Goal: Obtain resource: Download file/media

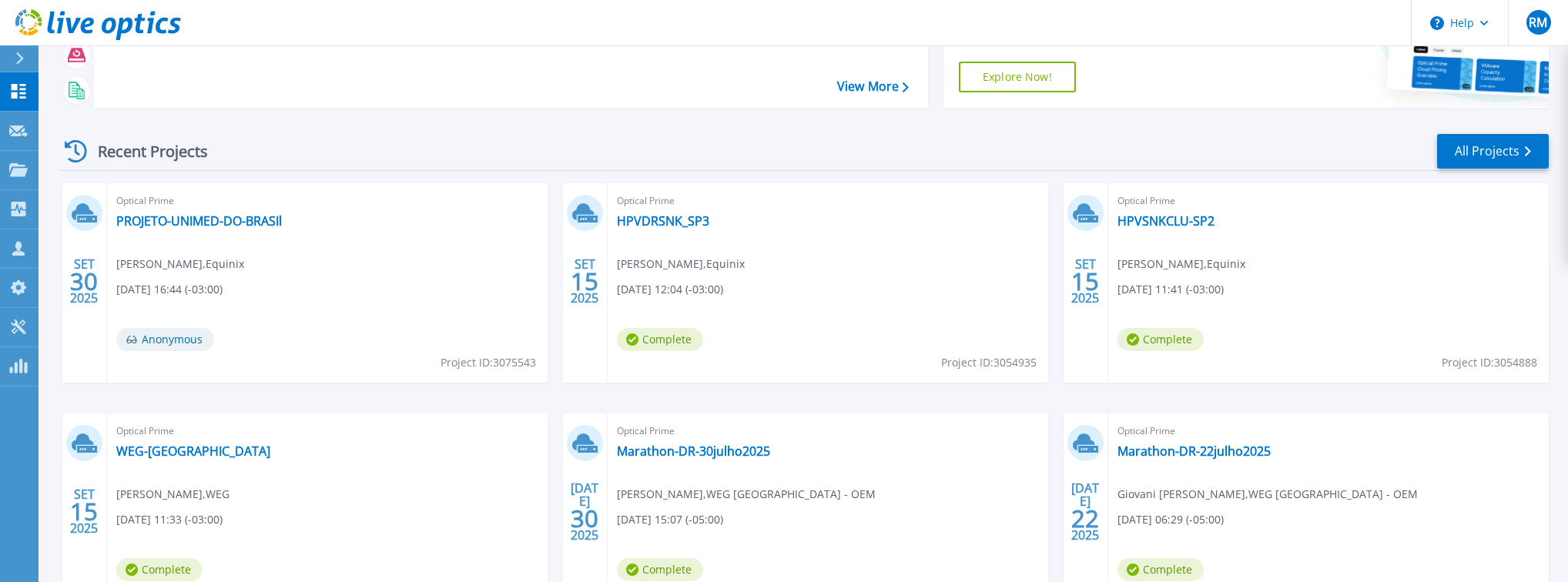
scroll to position [152, 0]
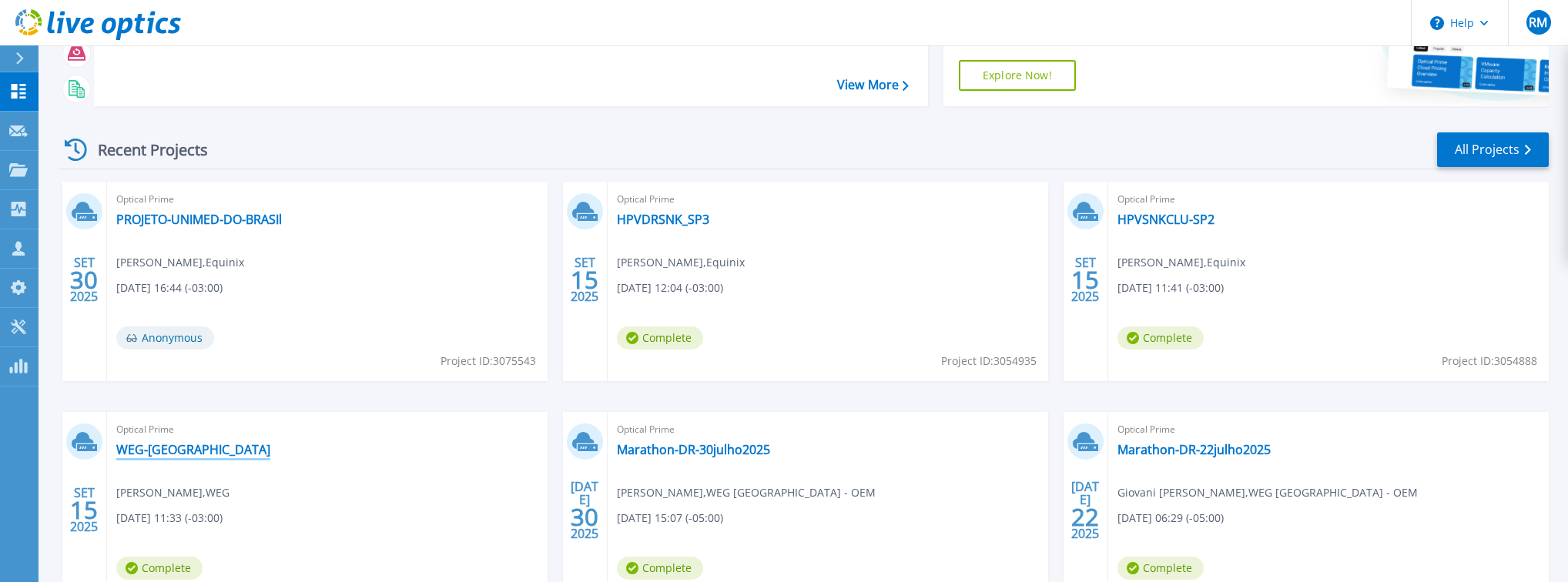
click at [170, 450] on link "WEG-[GEOGRAPHIC_DATA]" at bounding box center [193, 449] width 154 height 16
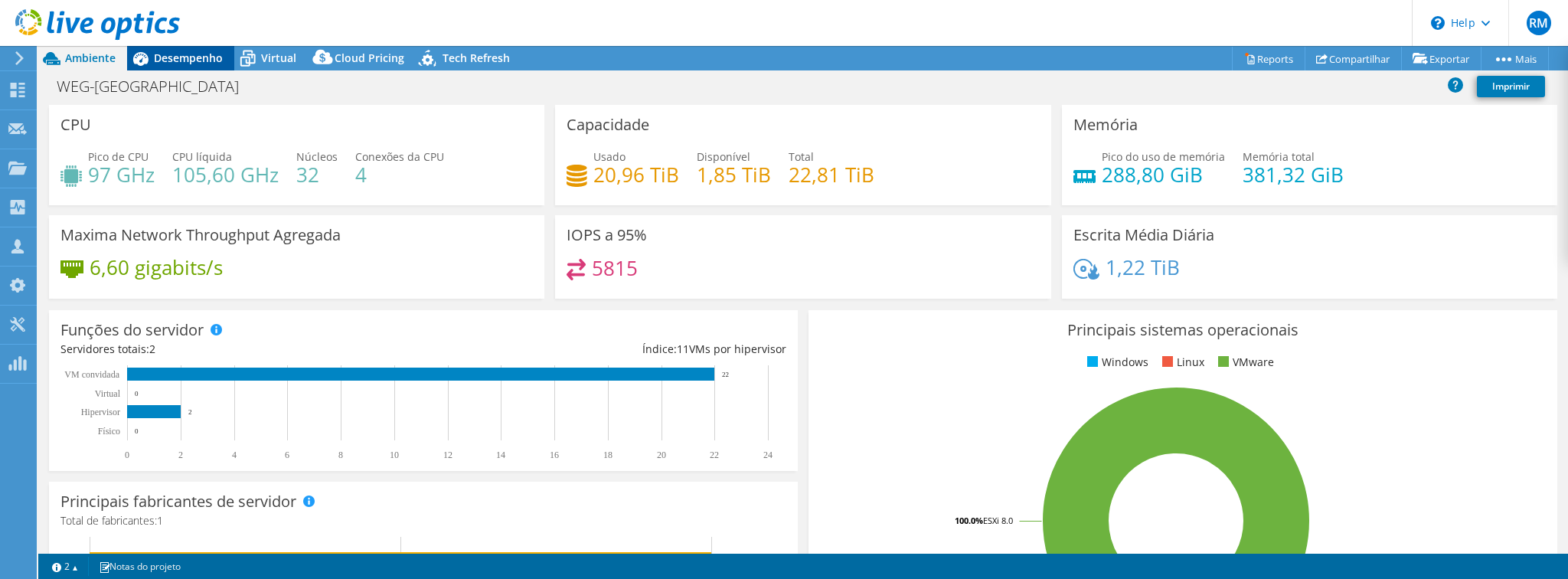
click at [193, 61] on span "Desempenho" at bounding box center [188, 58] width 69 height 15
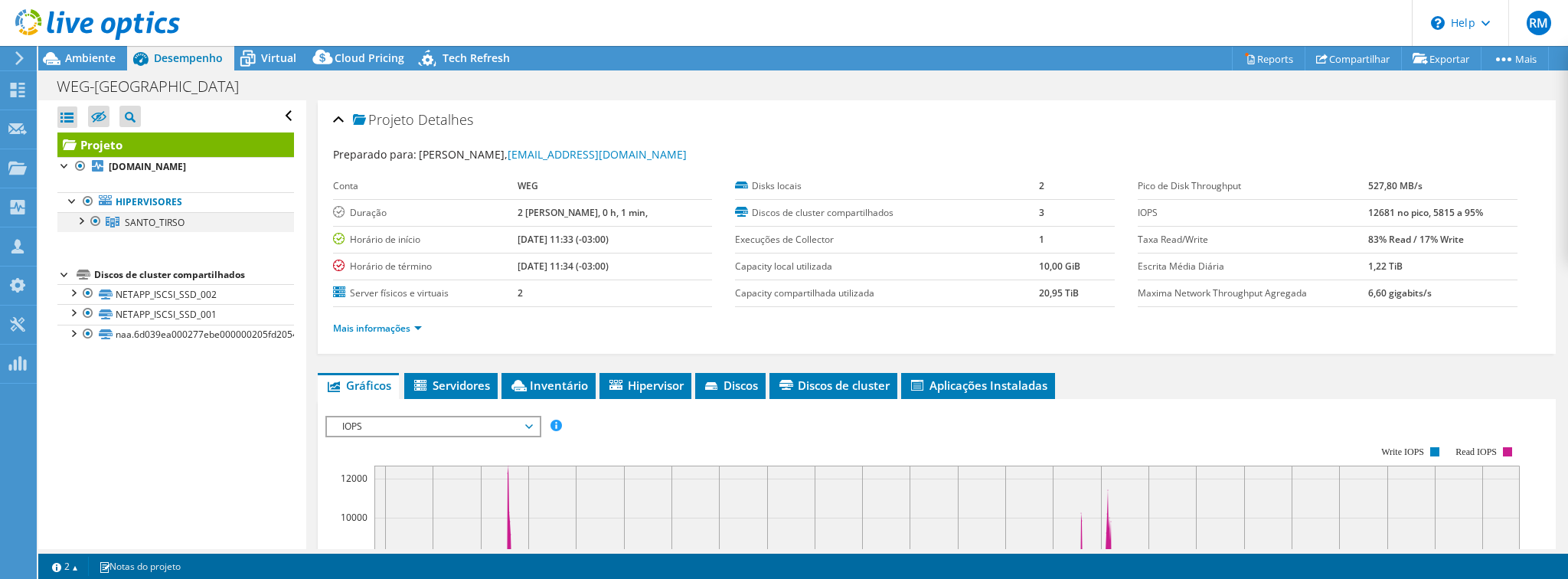
click at [81, 220] on div at bounding box center [80, 219] width 16 height 16
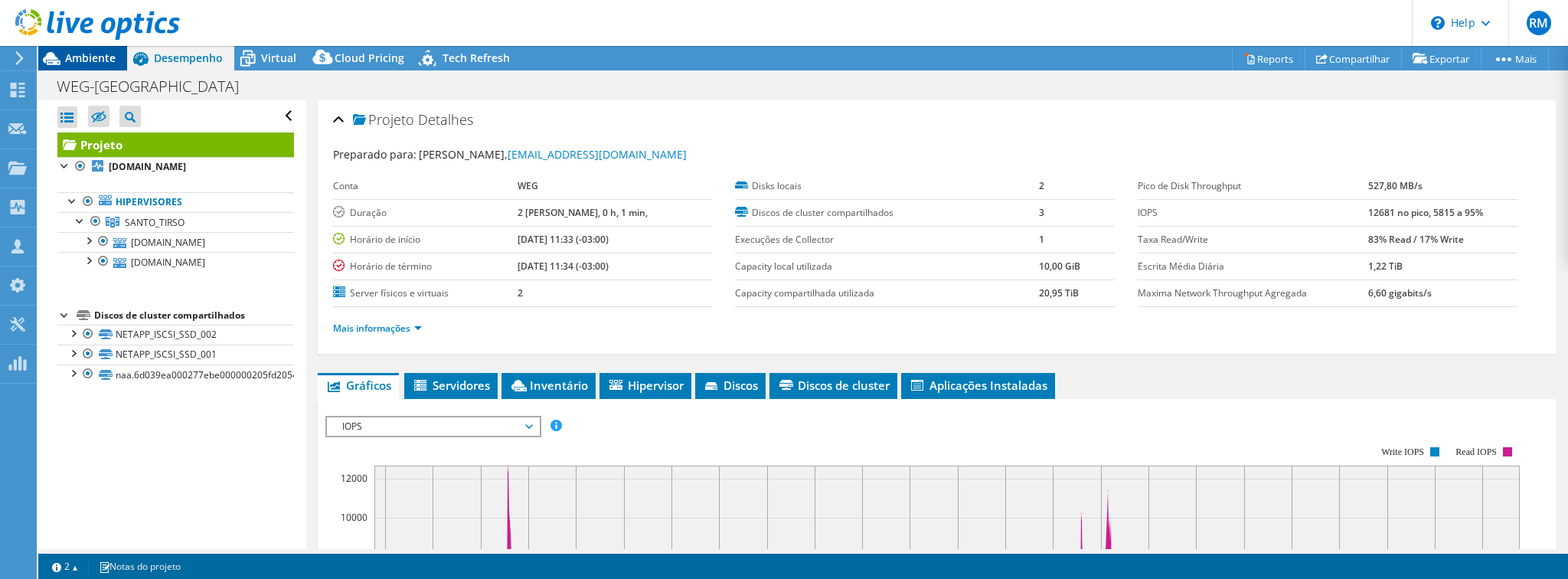
click at [89, 60] on span "Ambiente" at bounding box center [90, 58] width 50 height 15
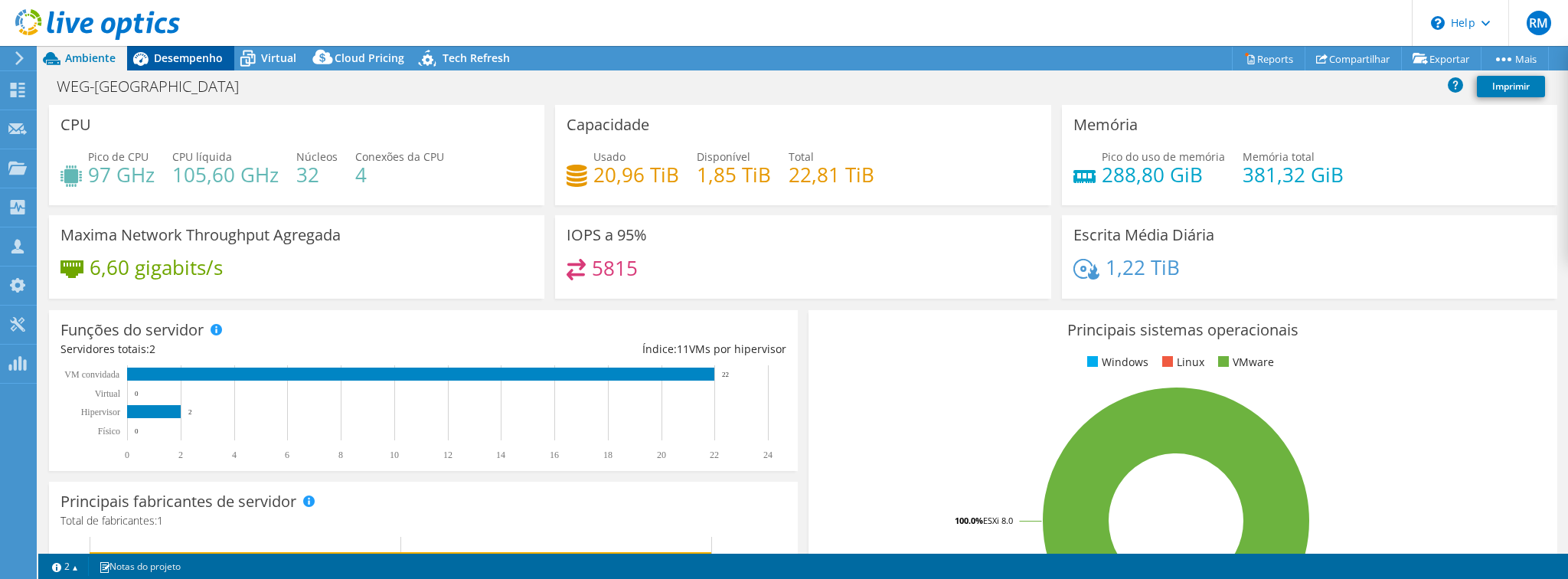
click at [199, 55] on span "Desempenho" at bounding box center [188, 58] width 69 height 15
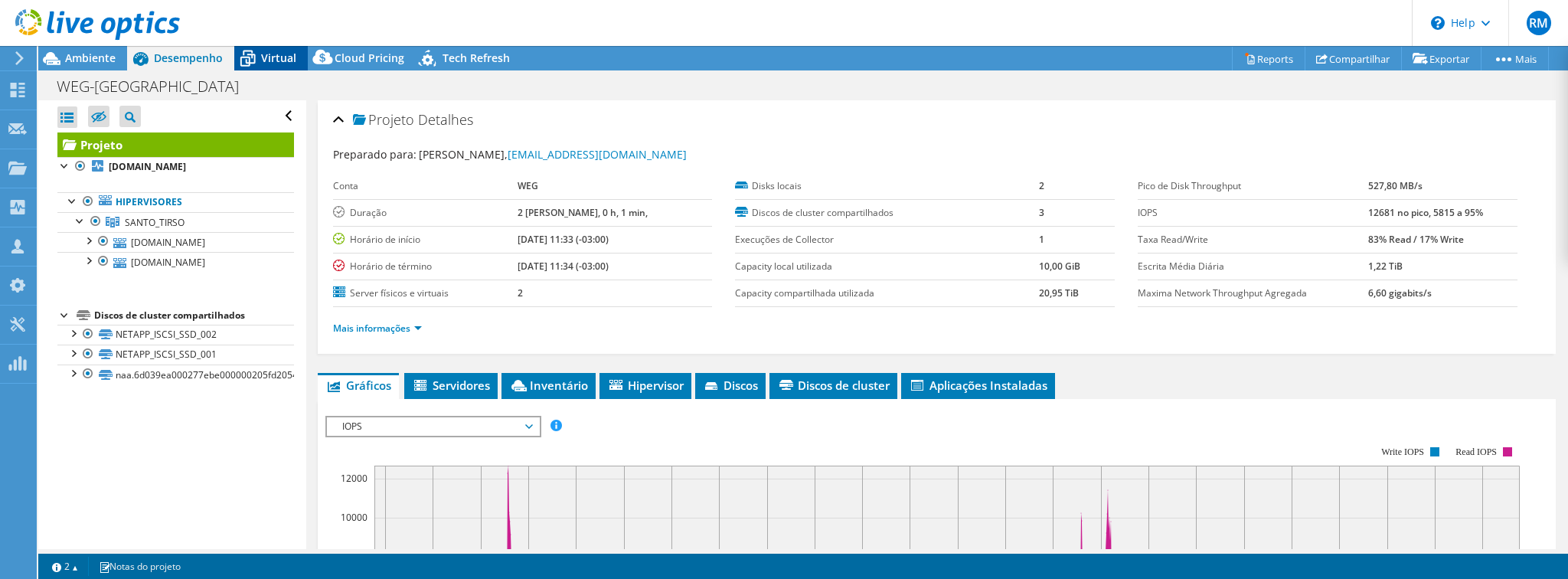
click at [283, 54] on span "Virtual" at bounding box center [279, 58] width 35 height 15
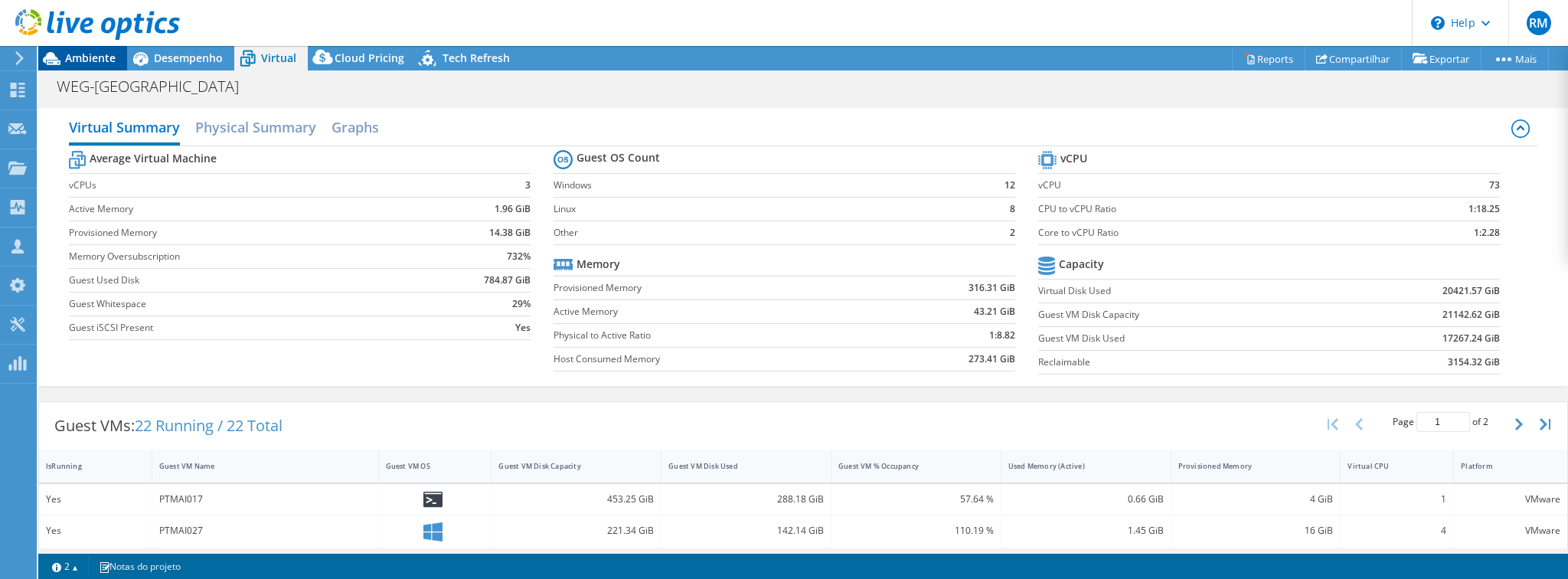
click at [61, 60] on icon at bounding box center [51, 58] width 27 height 27
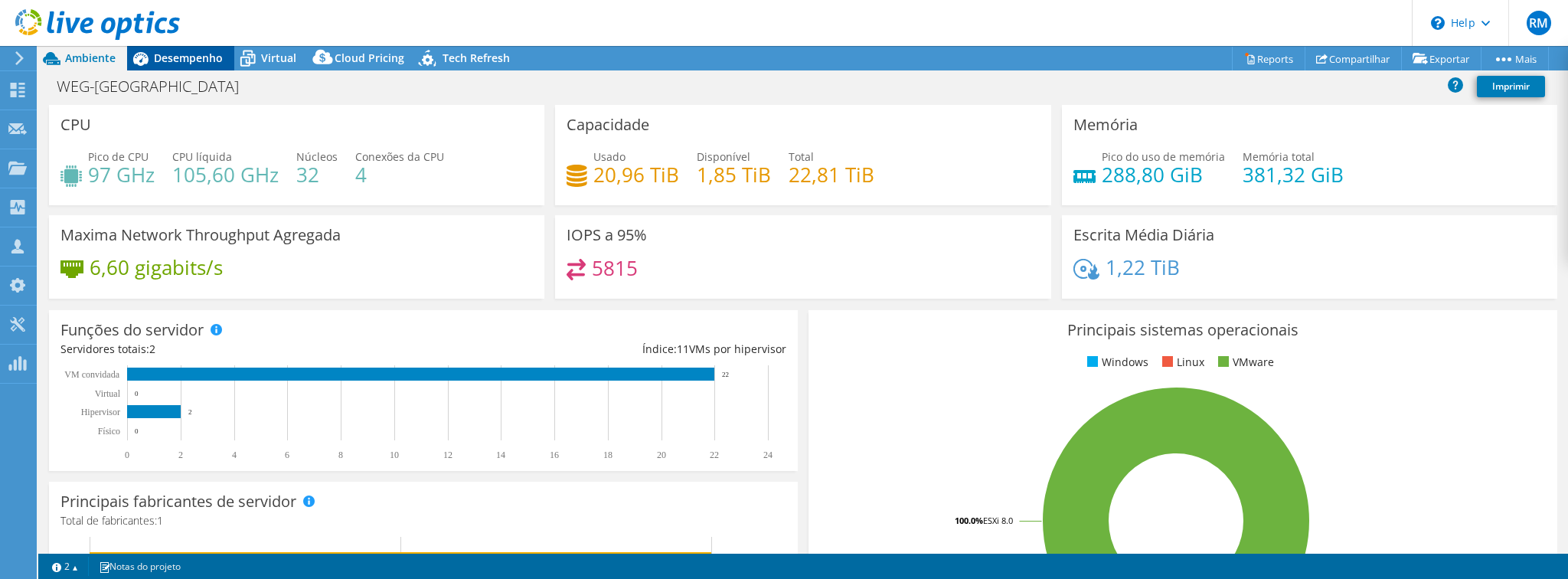
click at [193, 60] on span "Desempenho" at bounding box center [188, 58] width 69 height 15
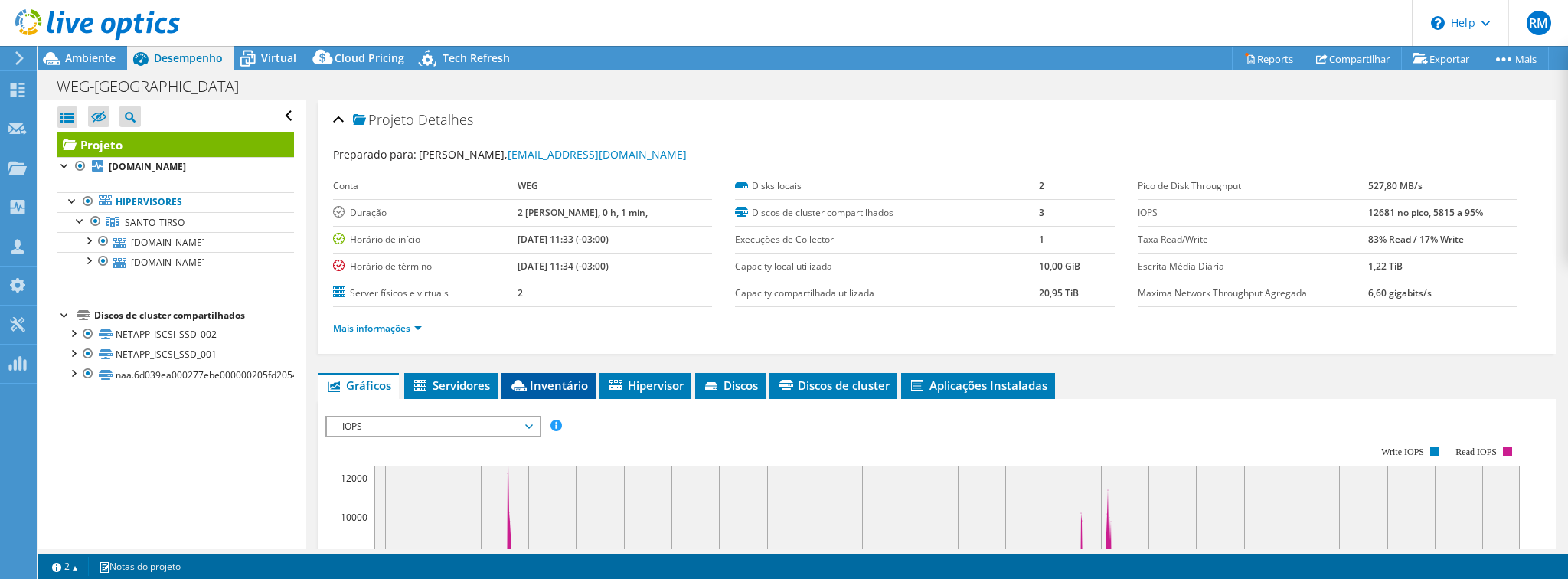
click at [572, 383] on span "Inventário" at bounding box center [548, 385] width 79 height 16
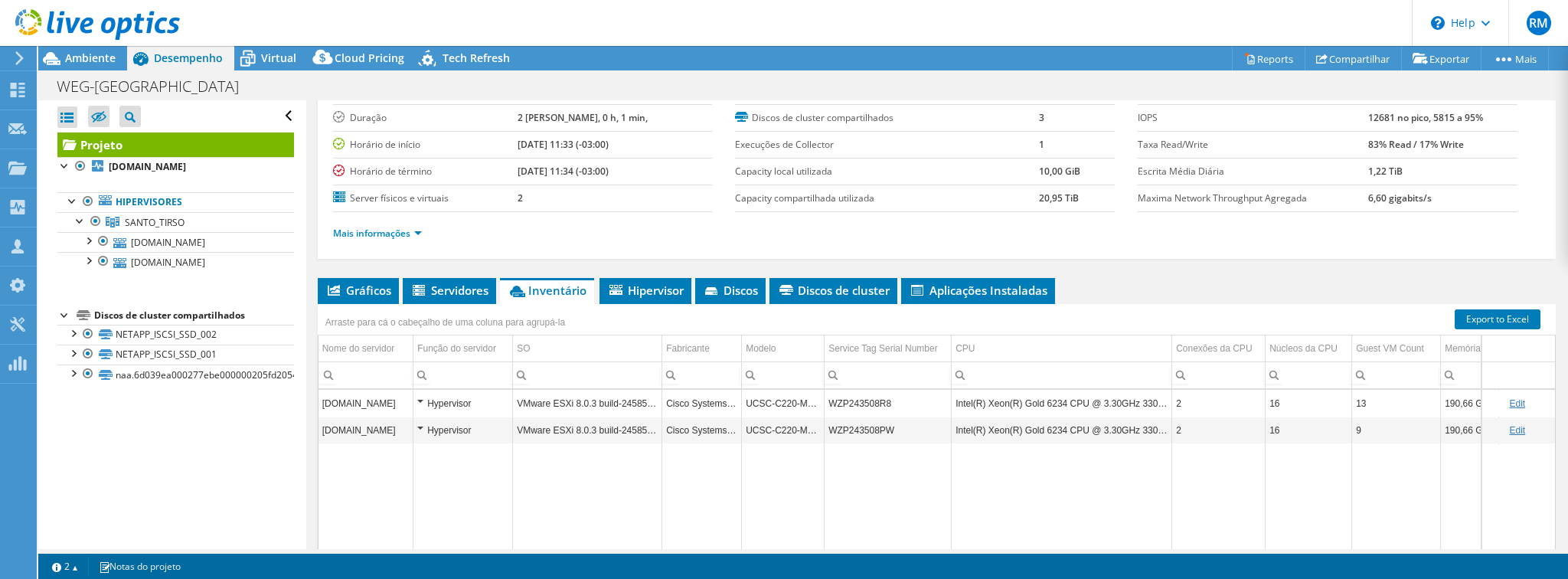
scroll to position [96, 0]
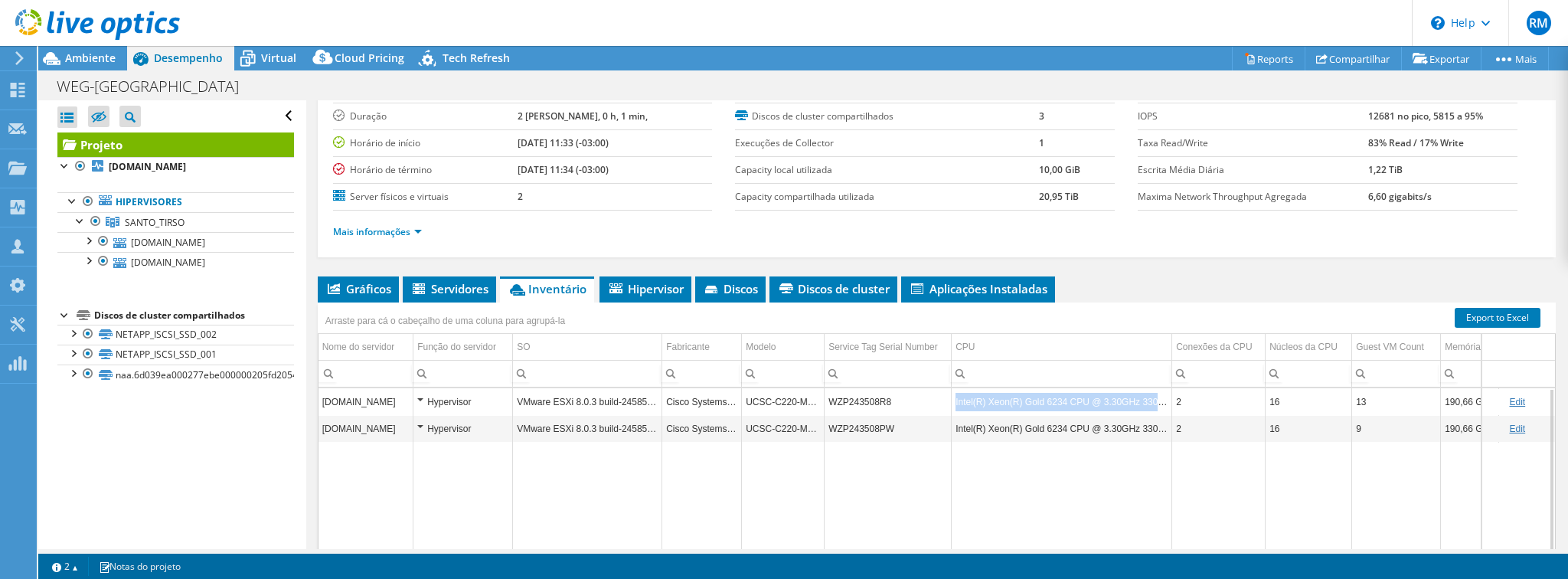
drag, startPoint x: 1166, startPoint y: 401, endPoint x: 955, endPoint y: 406, distance: 211.1
click at [955, 406] on td "Intel(R) Xeon(R) Gold 6234 CPU @ 3.30GHz 330 GHz" at bounding box center [1062, 401] width 220 height 27
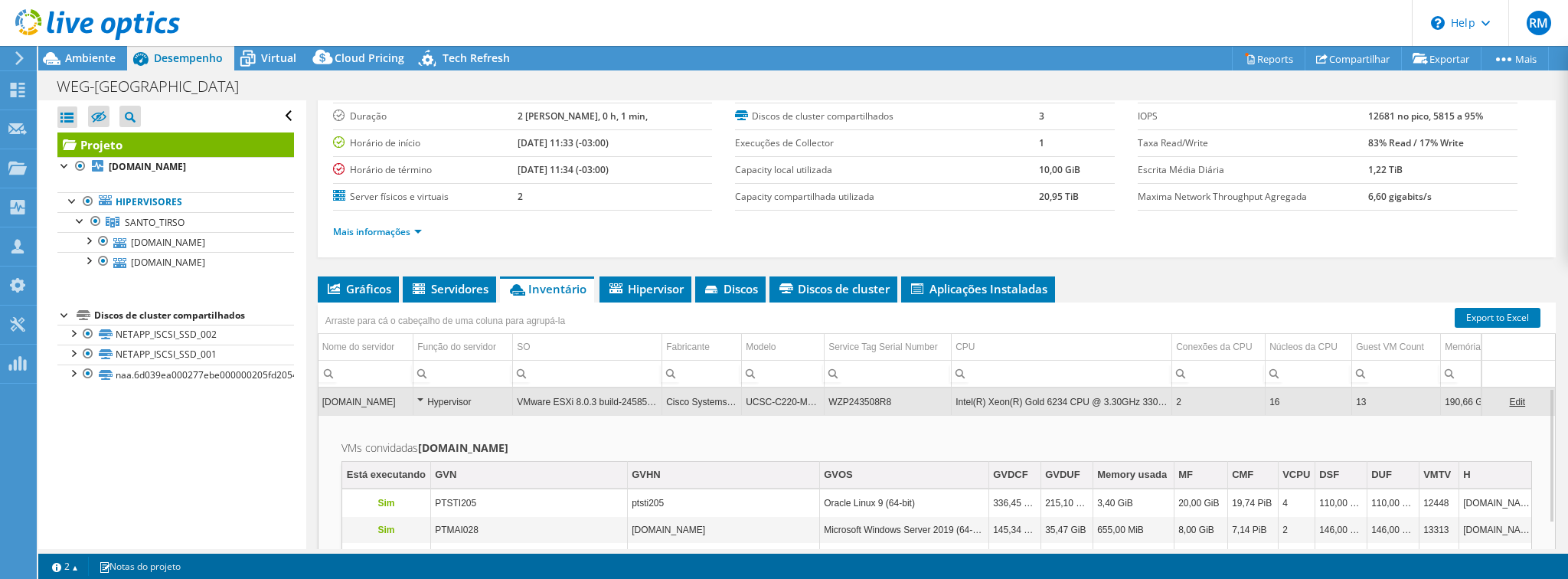
click at [1003, 395] on td "Intel(R) Xeon(R) Gold 6234 CPU @ 3.30GHz 330 GHz" at bounding box center [1062, 401] width 220 height 27
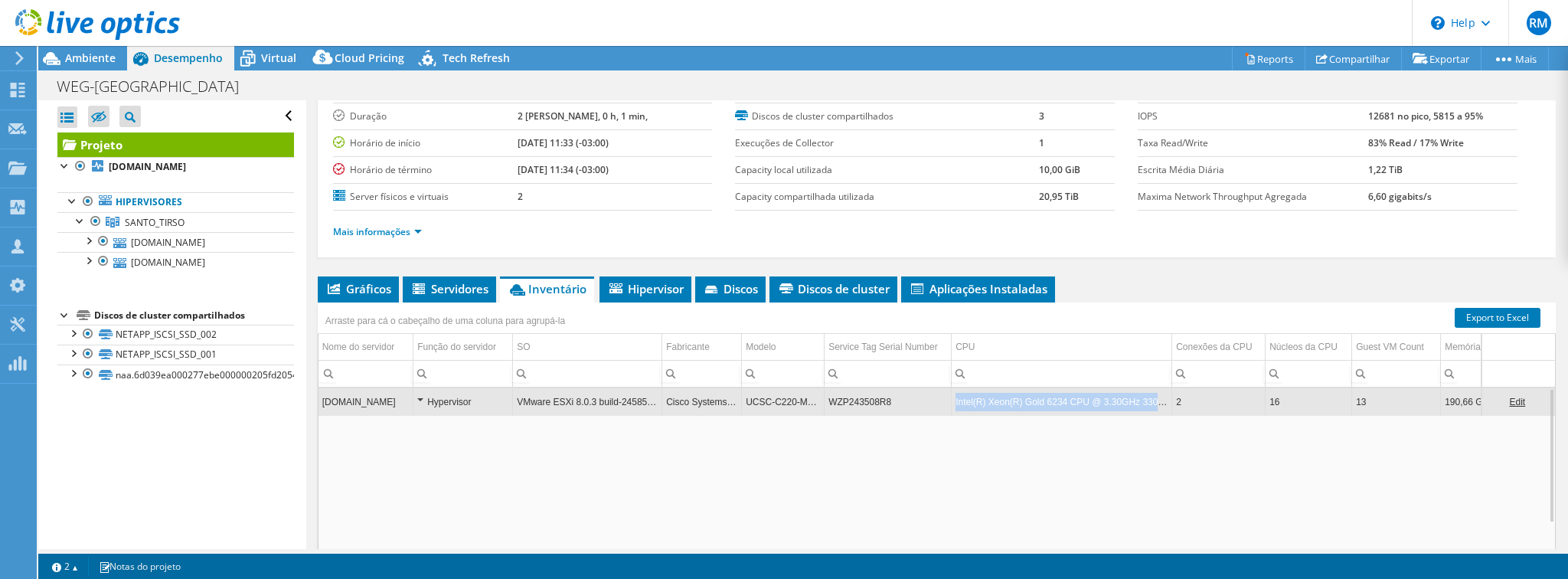
click at [1003, 395] on td "Intel(R) Xeon(R) Gold 6234 CPU @ 3.30GHz 330 GHz" at bounding box center [1062, 401] width 220 height 27
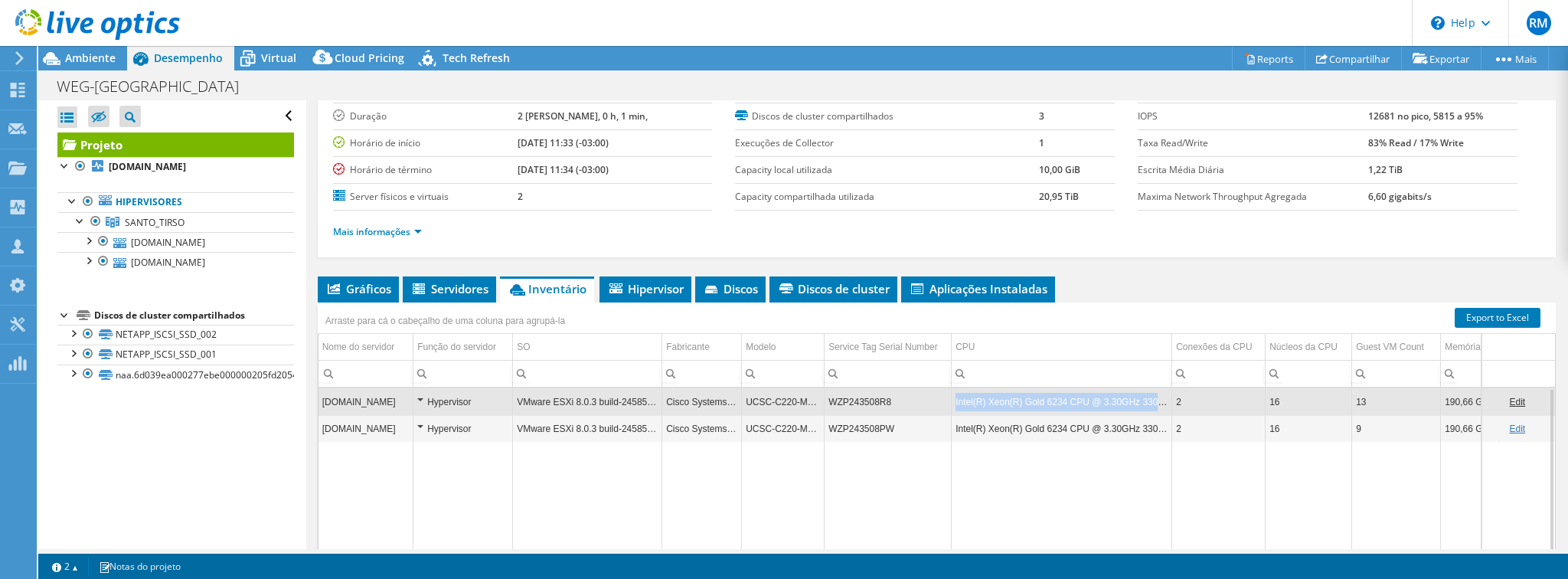
click at [1003, 395] on td "Intel(R) Xeon(R) Gold 6234 CPU @ 3.30GHz 330 GHz" at bounding box center [1062, 401] width 220 height 27
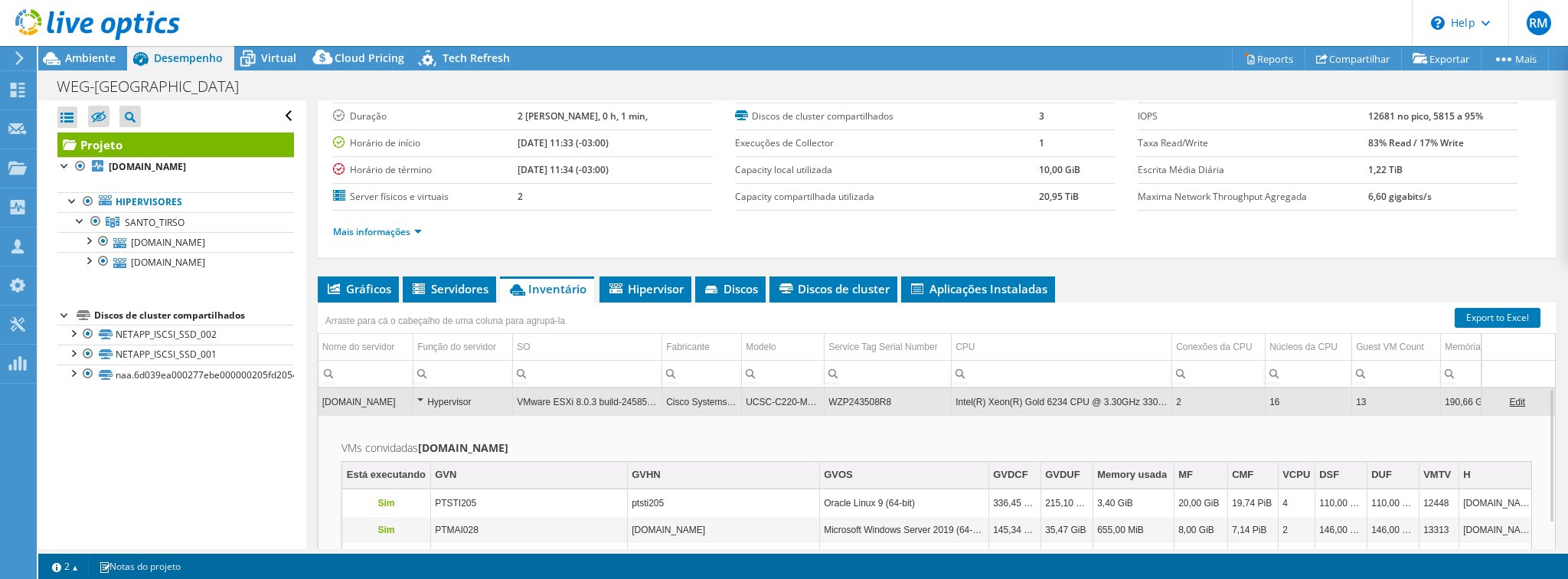
click at [1003, 395] on td "Intel(R) Xeon(R) Gold 6234 CPU @ 3.30GHz 330 GHz" at bounding box center [1062, 401] width 220 height 27
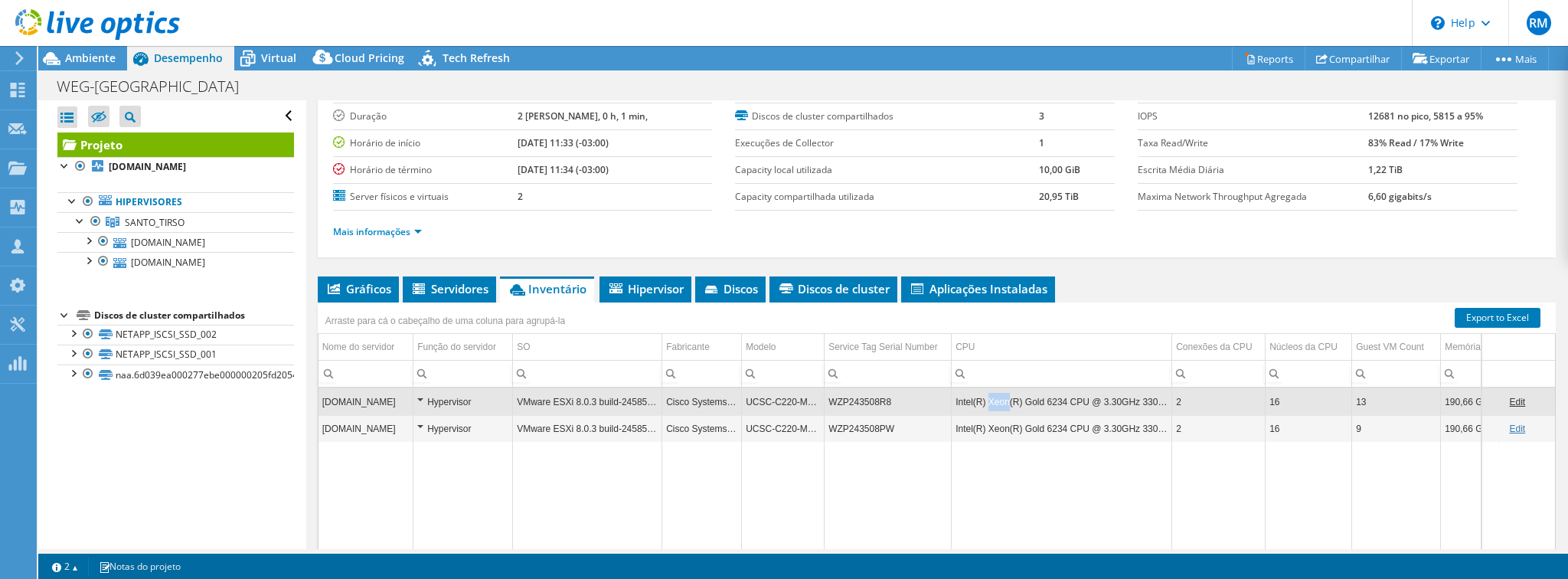
click at [1003, 395] on td "Intel(R) Xeon(R) Gold 6234 CPU @ 3.30GHz 330 GHz" at bounding box center [1062, 401] width 220 height 27
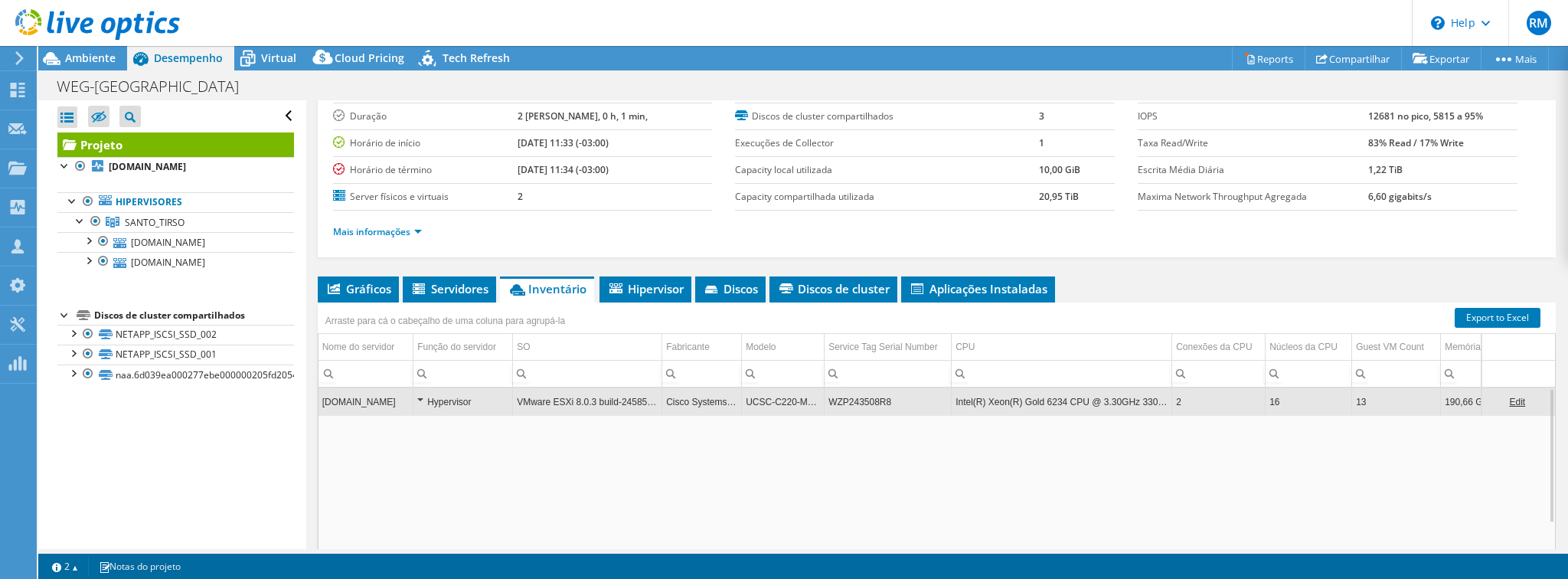
click at [1003, 395] on td "Intel(R) Xeon(R) Gold 6234 CPU @ 3.30GHz 330 GHz" at bounding box center [1062, 401] width 220 height 27
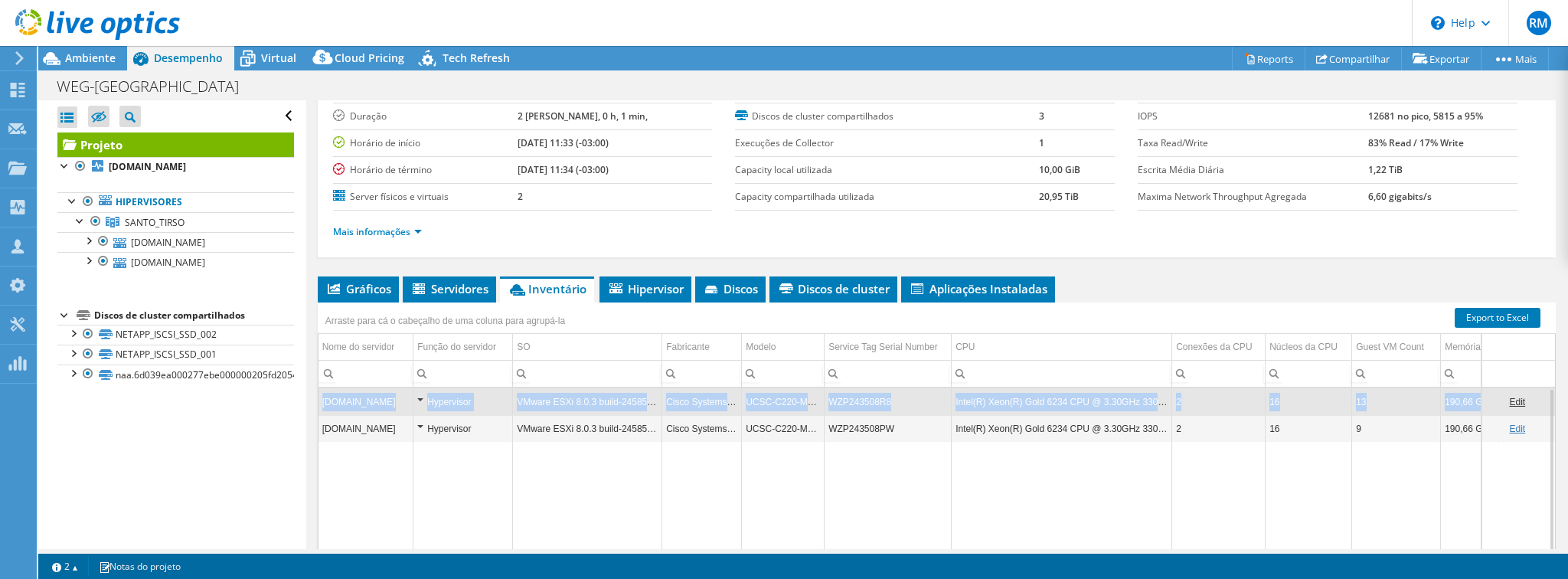
click at [1003, 395] on td "Intel(R) Xeon(R) Gold 6234 CPU @ 3.30GHz 330 GHz" at bounding box center [1062, 401] width 220 height 27
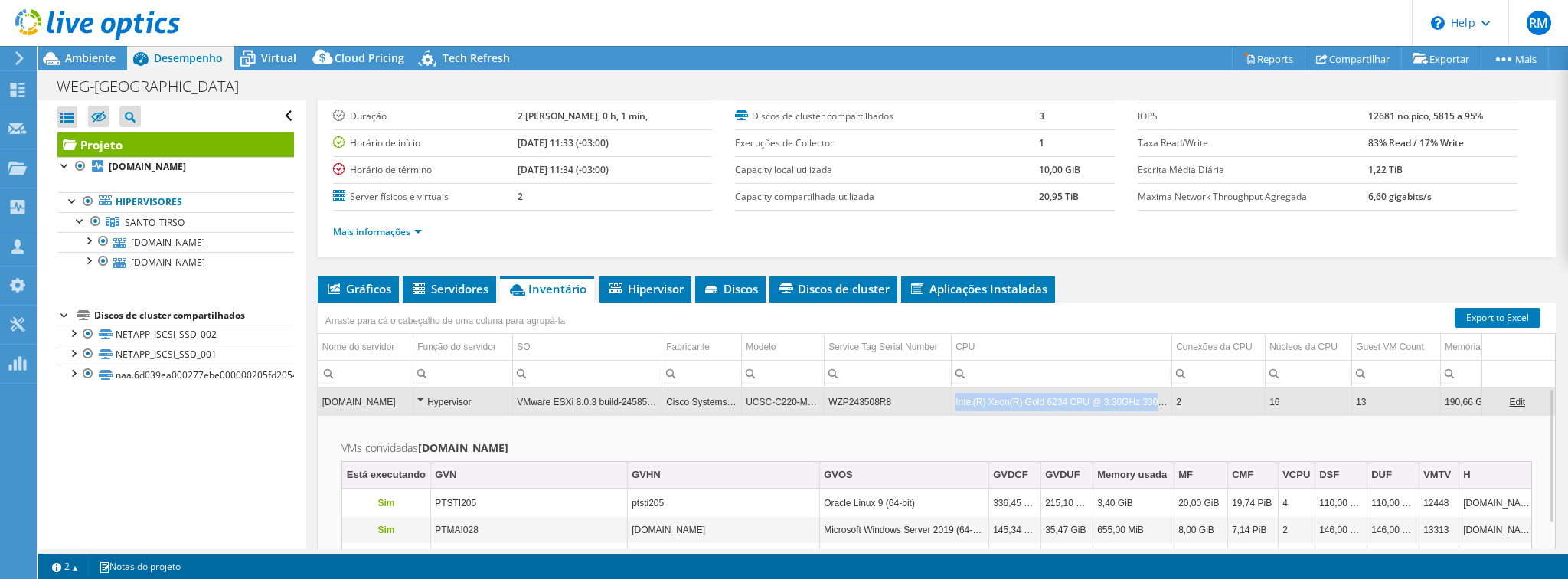
click at [1003, 395] on td "Intel(R) Xeon(R) Gold 6234 CPU @ 3.30GHz 330 GHz" at bounding box center [1062, 401] width 220 height 27
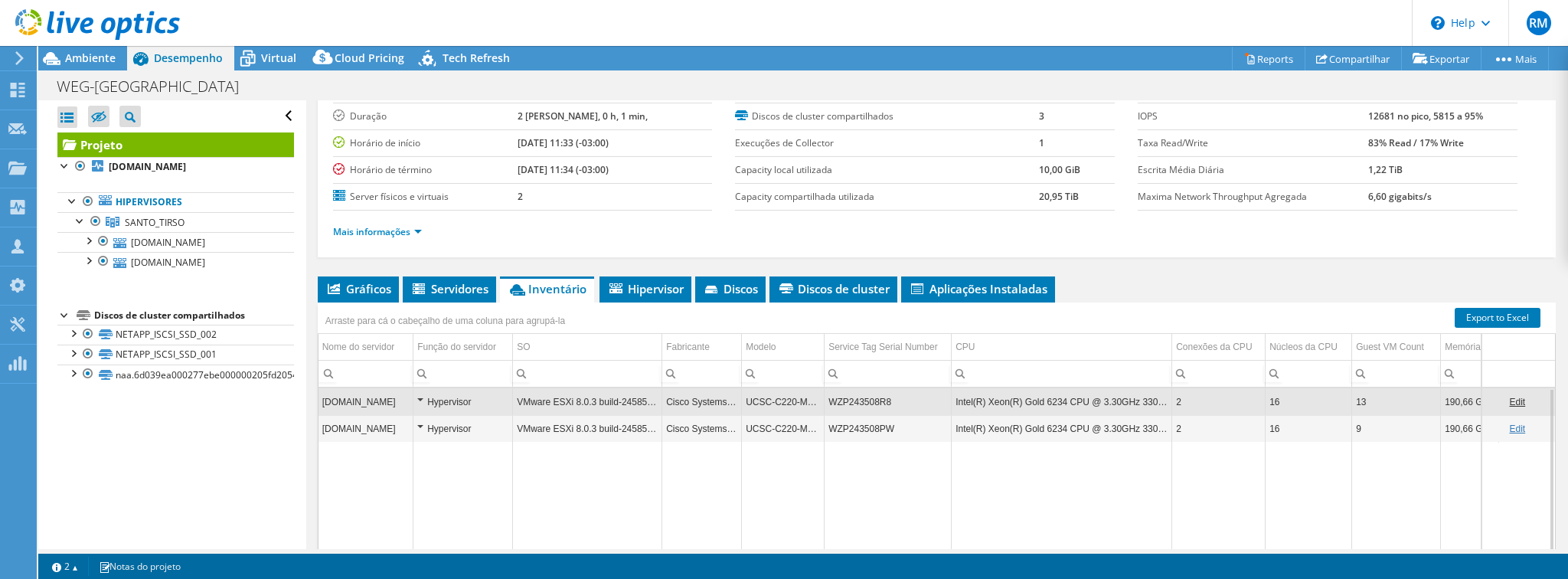
click at [1003, 395] on td "Intel(R) Xeon(R) Gold 6234 CPU @ 3.30GHz 330 GHz" at bounding box center [1062, 401] width 220 height 27
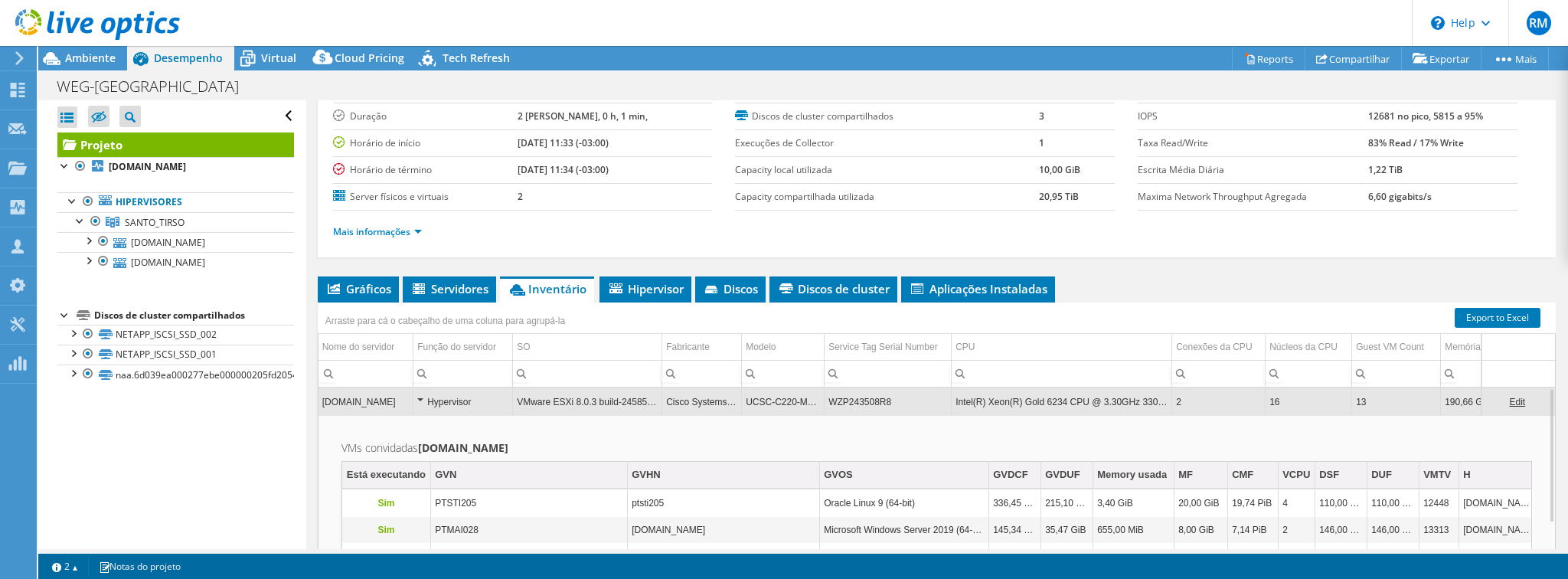
click at [982, 400] on td "Intel(R) Xeon(R) Gold 6234 CPU @ 3.30GHz 330 GHz" at bounding box center [1062, 401] width 220 height 27
drag, startPoint x: 953, startPoint y: 396, endPoint x: 1167, endPoint y: 401, distance: 214.1
click at [1167, 401] on td "Intel(R) Xeon(R) Gold 6234 CPU @ 3.30GHz 330 GHz" at bounding box center [1062, 401] width 220 height 27
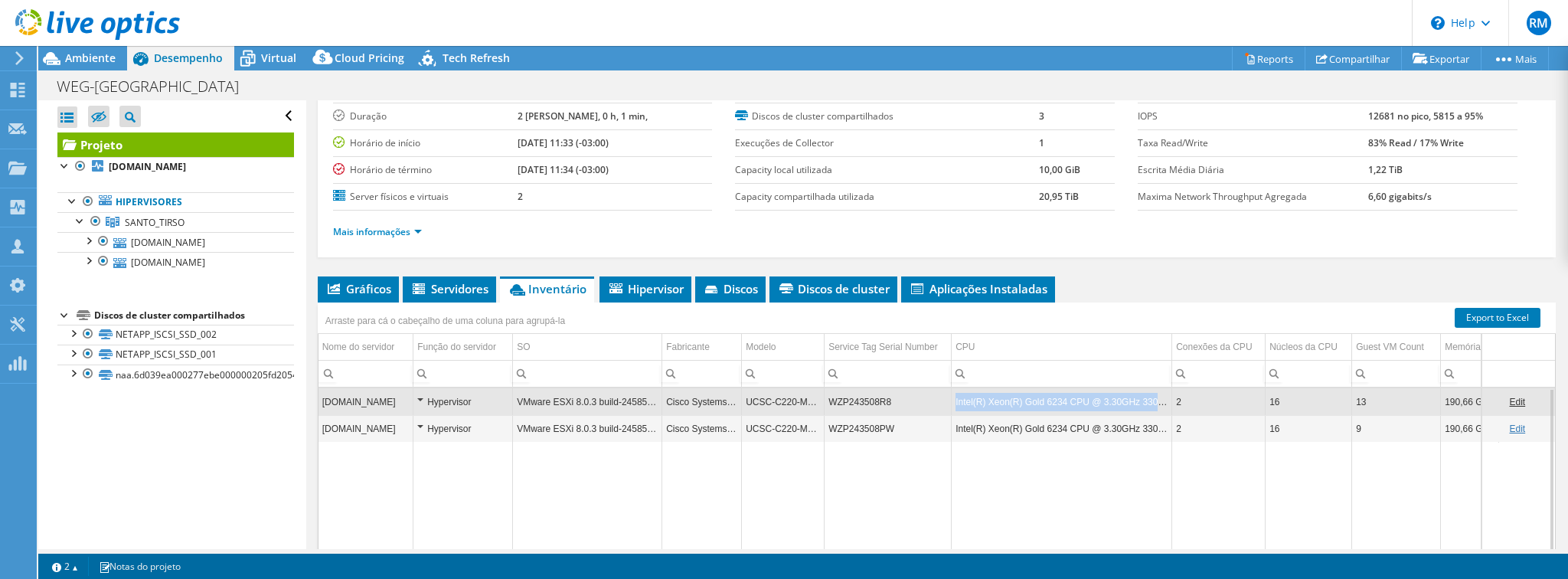
drag, startPoint x: 1167, startPoint y: 401, endPoint x: 955, endPoint y: 397, distance: 212.0
click at [955, 397] on td "Intel(R) Xeon(R) Gold 6234 CPU @ 3.30GHz 330 GHz" at bounding box center [1062, 401] width 220 height 27
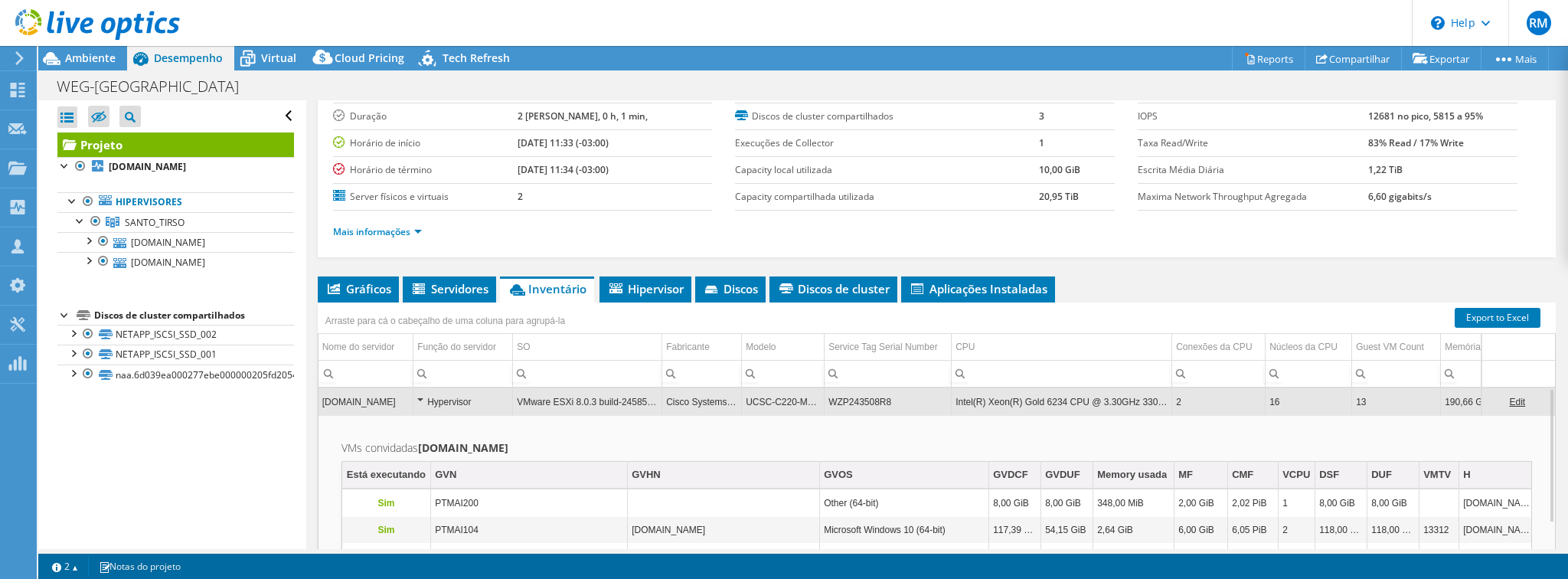
drag, startPoint x: 955, startPoint y: 397, endPoint x: 853, endPoint y: 392, distance: 102.1
click at [853, 392] on td "WZP243508R8" at bounding box center [888, 401] width 127 height 27
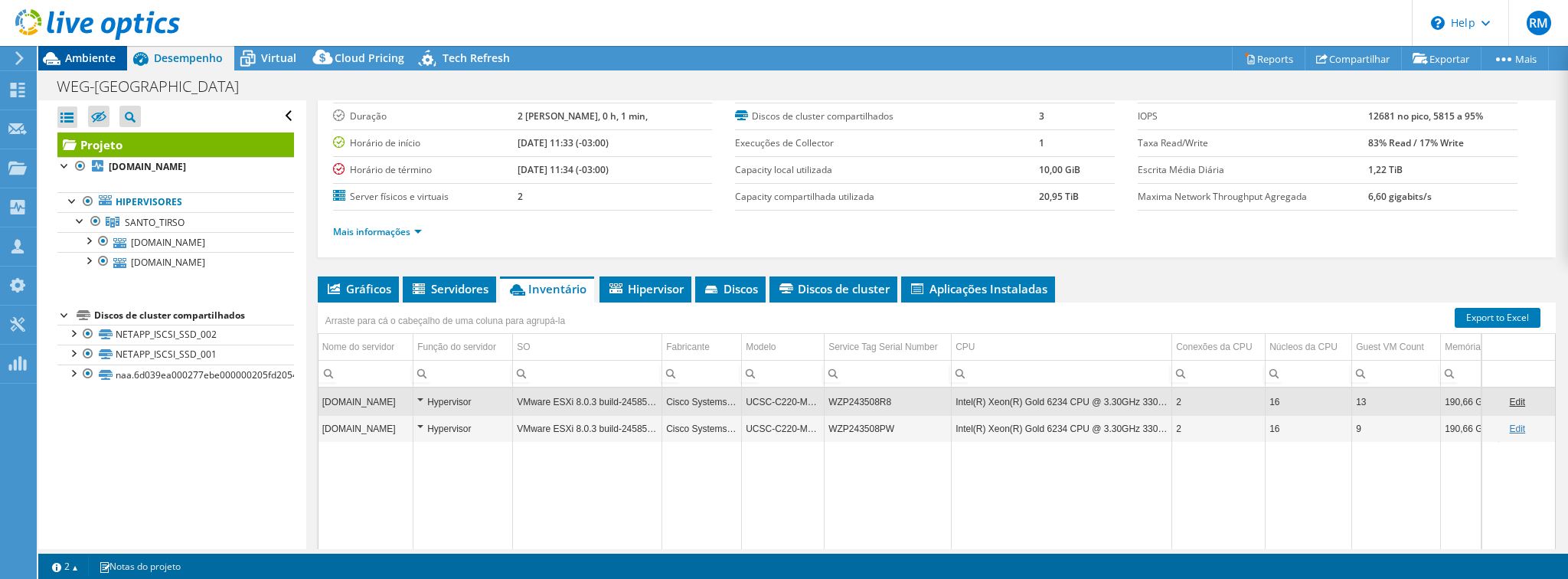
click at [85, 51] on span "Ambiente" at bounding box center [90, 58] width 50 height 15
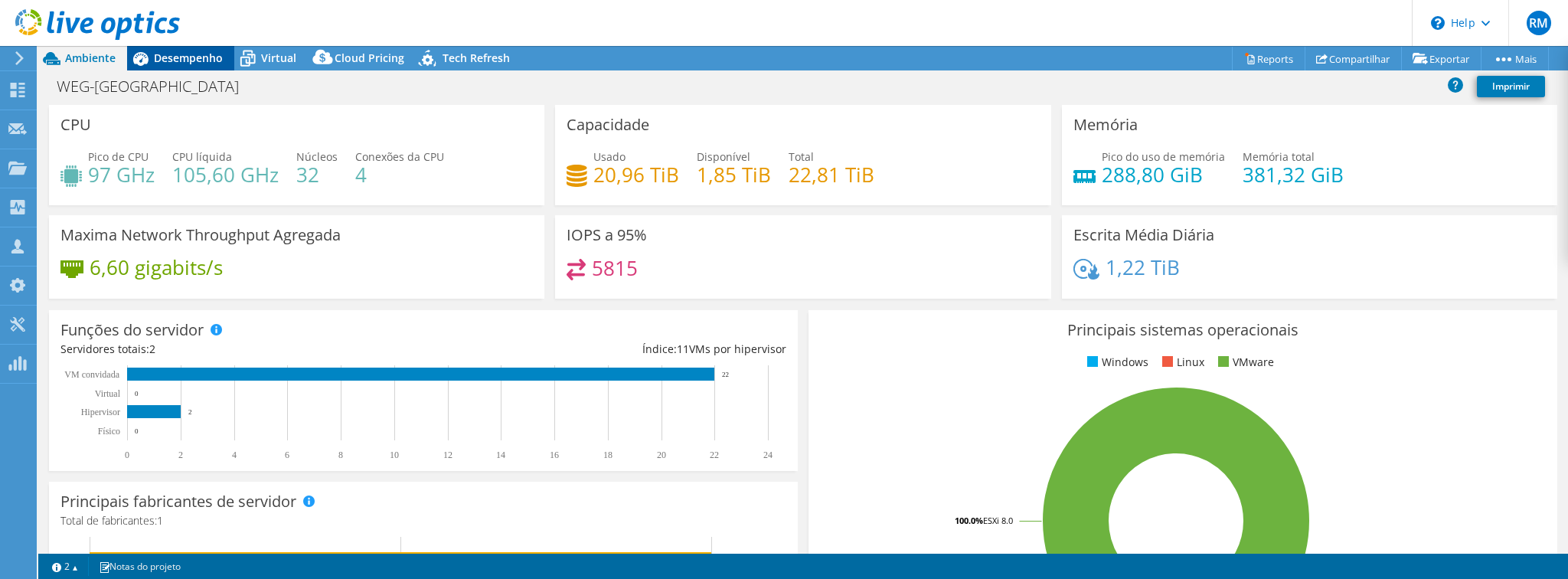
click at [195, 61] on span "Desempenho" at bounding box center [188, 58] width 69 height 15
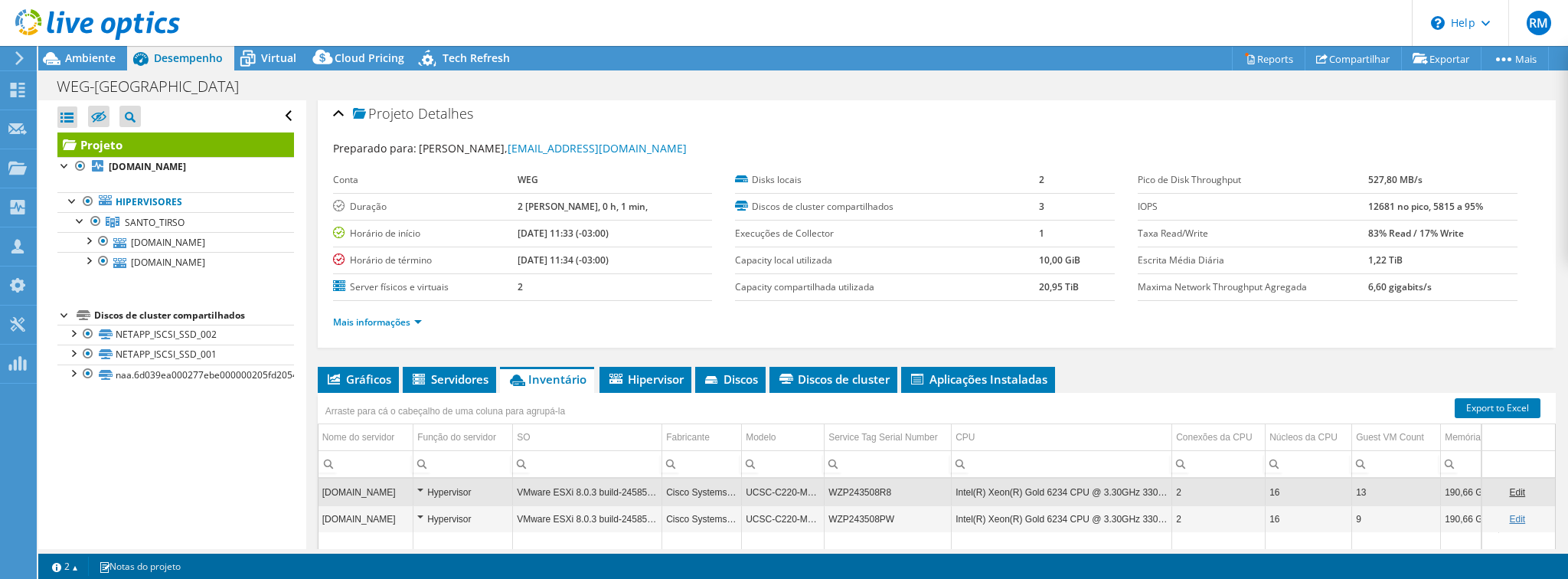
scroll to position [0, 0]
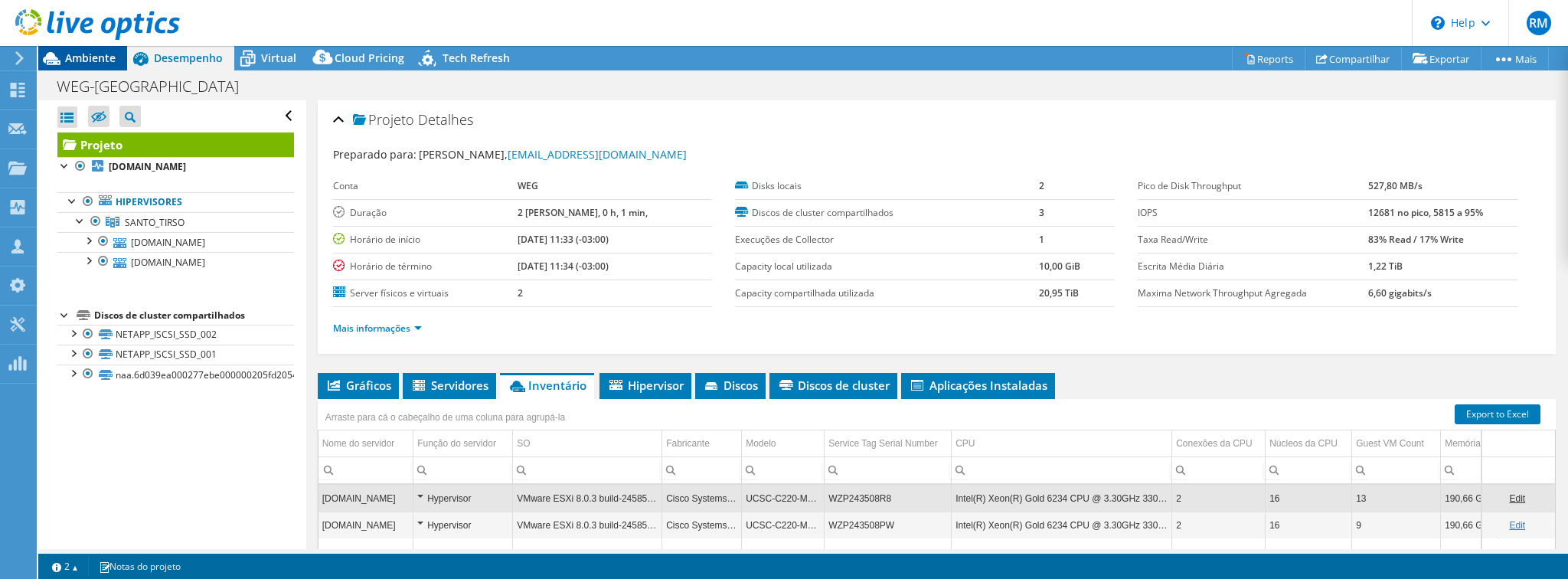
click at [61, 63] on icon at bounding box center [51, 58] width 27 height 27
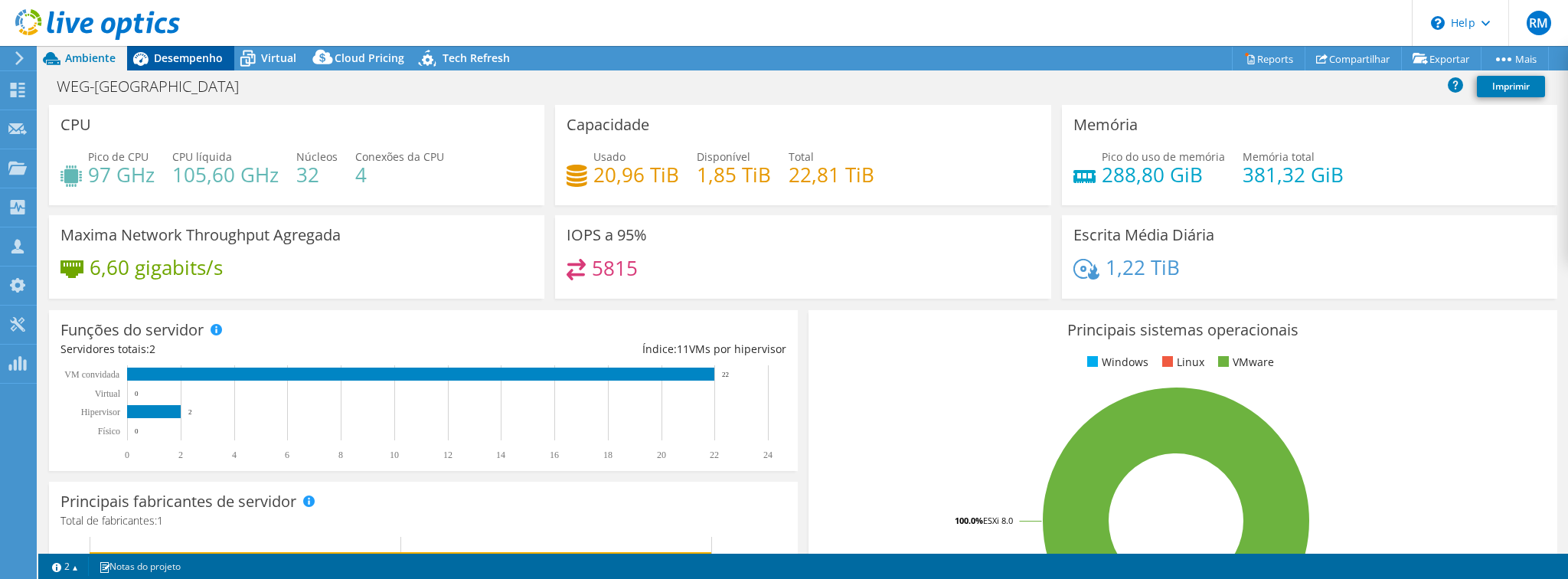
click at [169, 58] on span "Desempenho" at bounding box center [188, 58] width 69 height 15
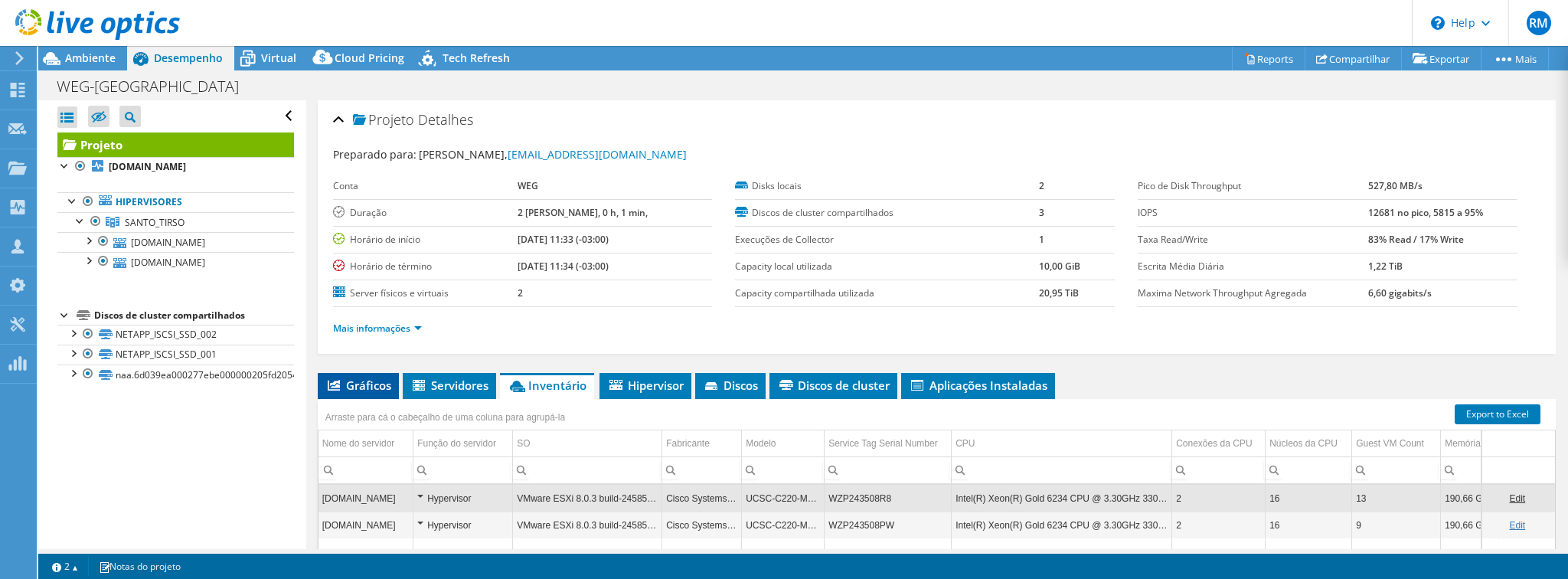
click at [334, 383] on icon at bounding box center [333, 385] width 12 height 11
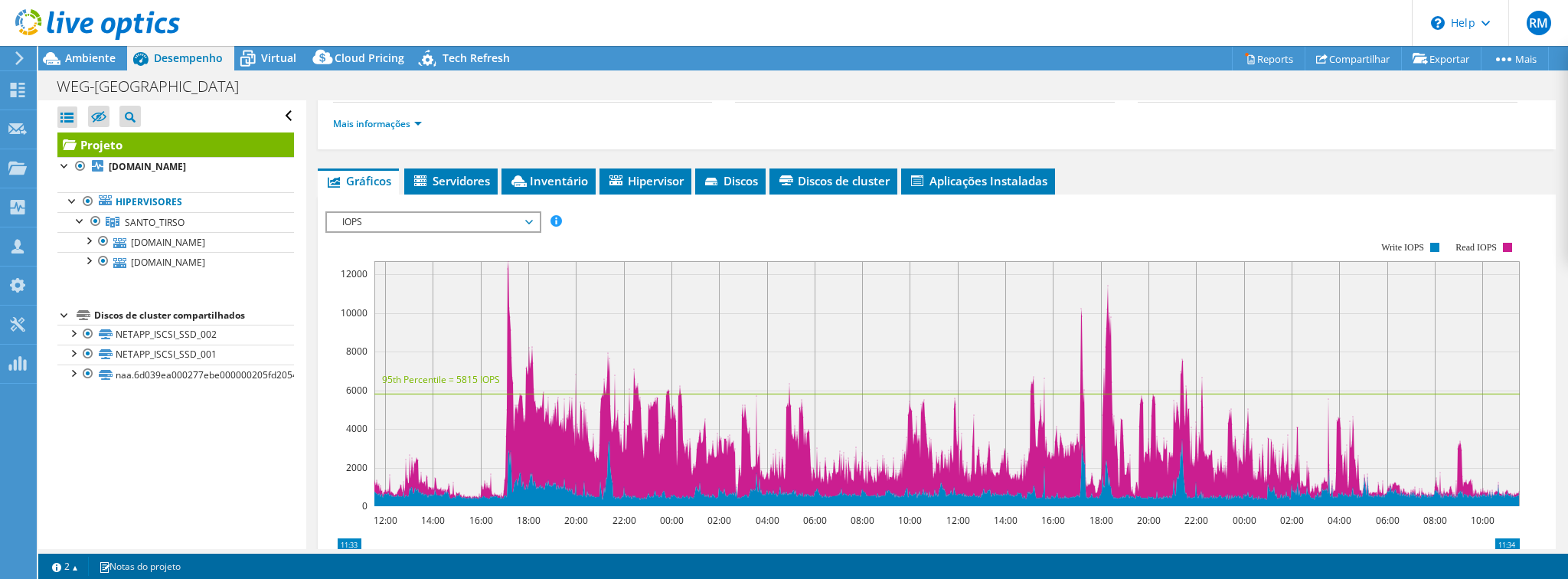
scroll to position [230, 0]
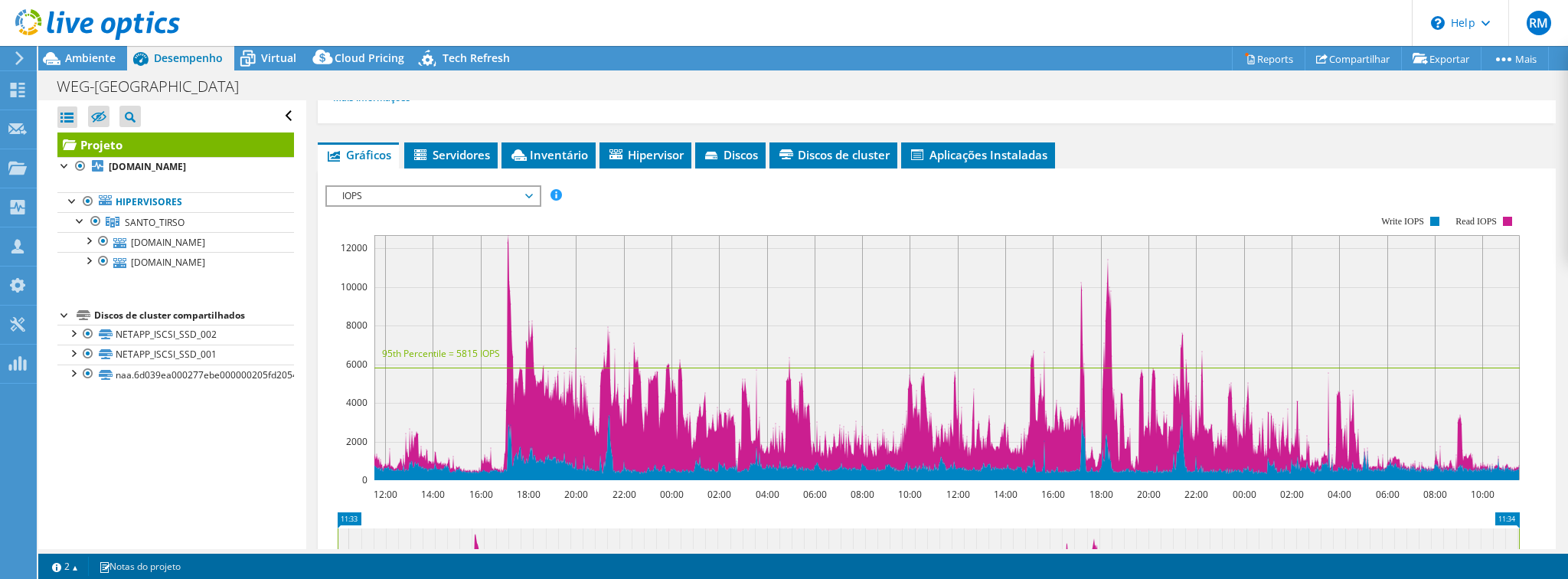
click at [457, 194] on span "IOPS" at bounding box center [433, 196] width 197 height 18
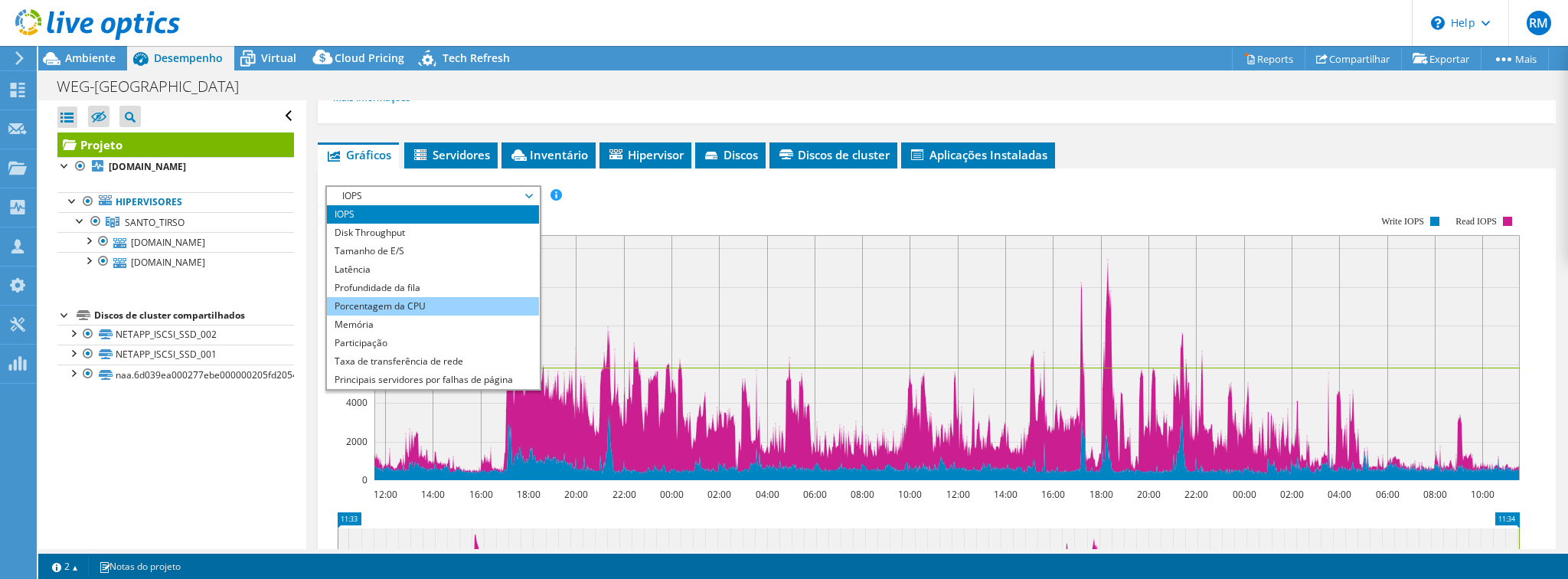
click at [405, 303] on li "Porcentagem da CPU" at bounding box center [432, 306] width 212 height 18
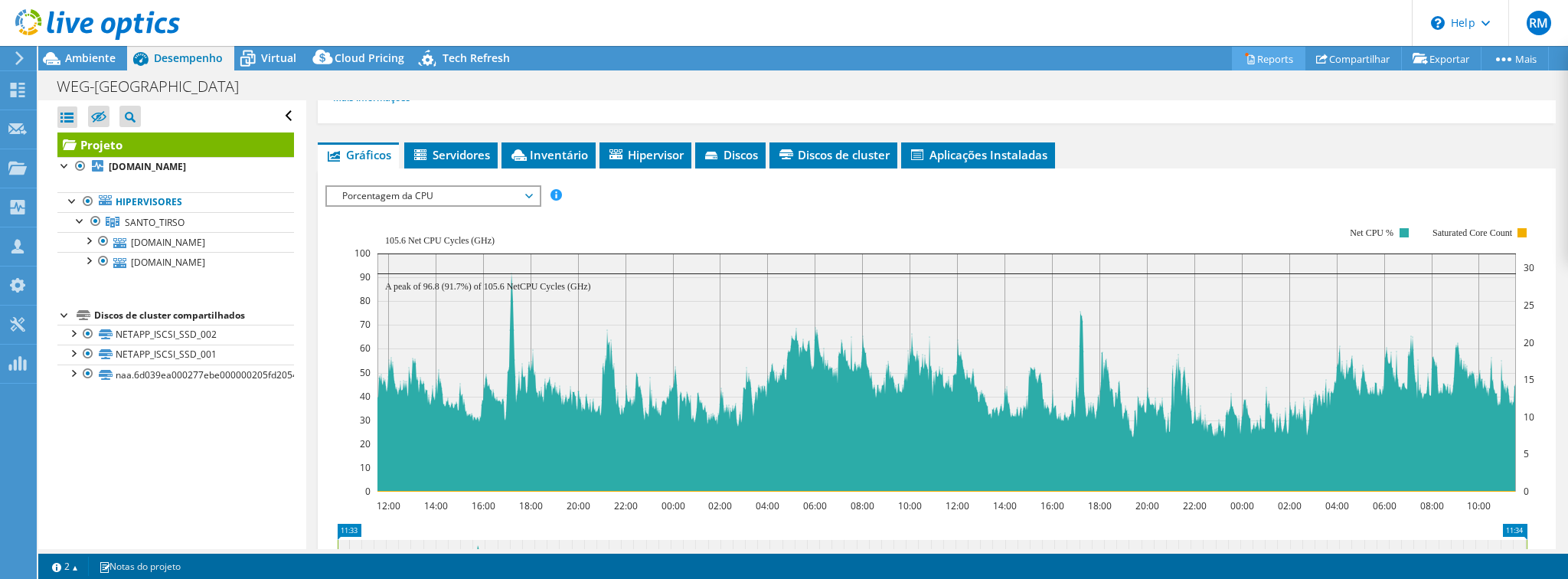
click at [1270, 53] on link "Reports" at bounding box center [1268, 59] width 73 height 24
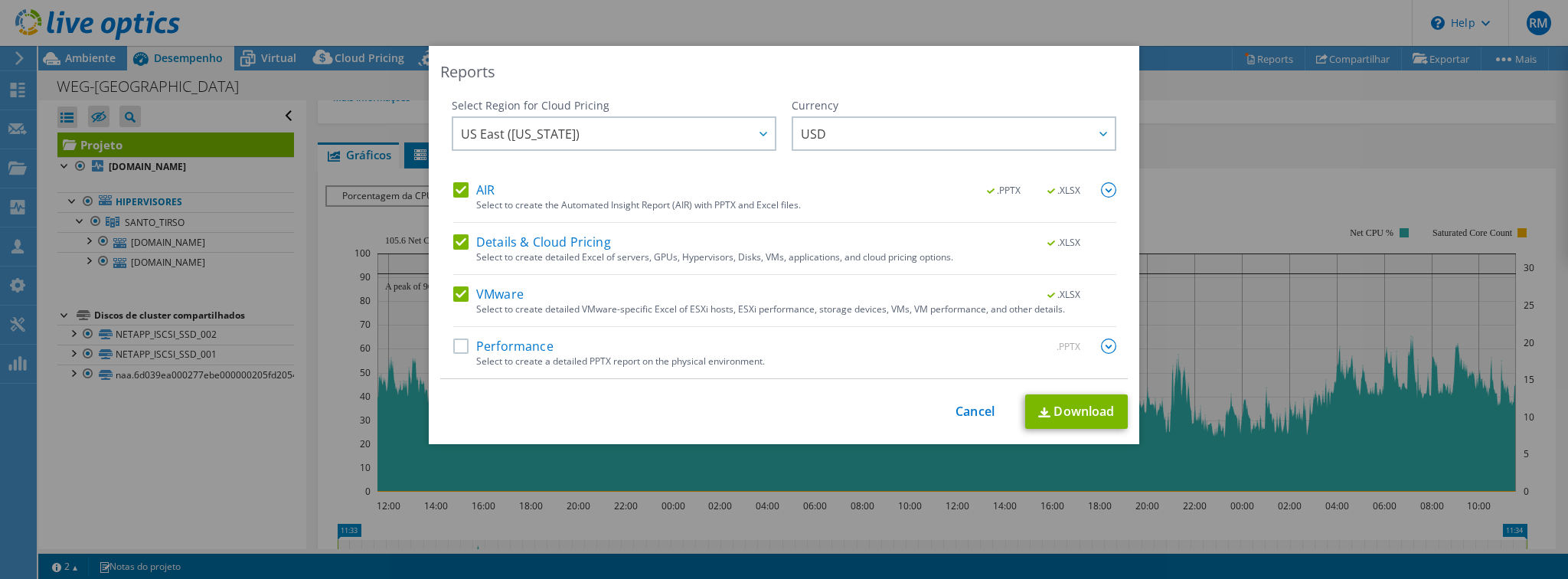
click at [462, 351] on label "Performance" at bounding box center [502, 346] width 100 height 16
click at [0, 0] on input "Performance" at bounding box center [0, 0] width 0 height 0
click at [704, 140] on span "US East ([US_STATE])" at bounding box center [618, 134] width 314 height 31
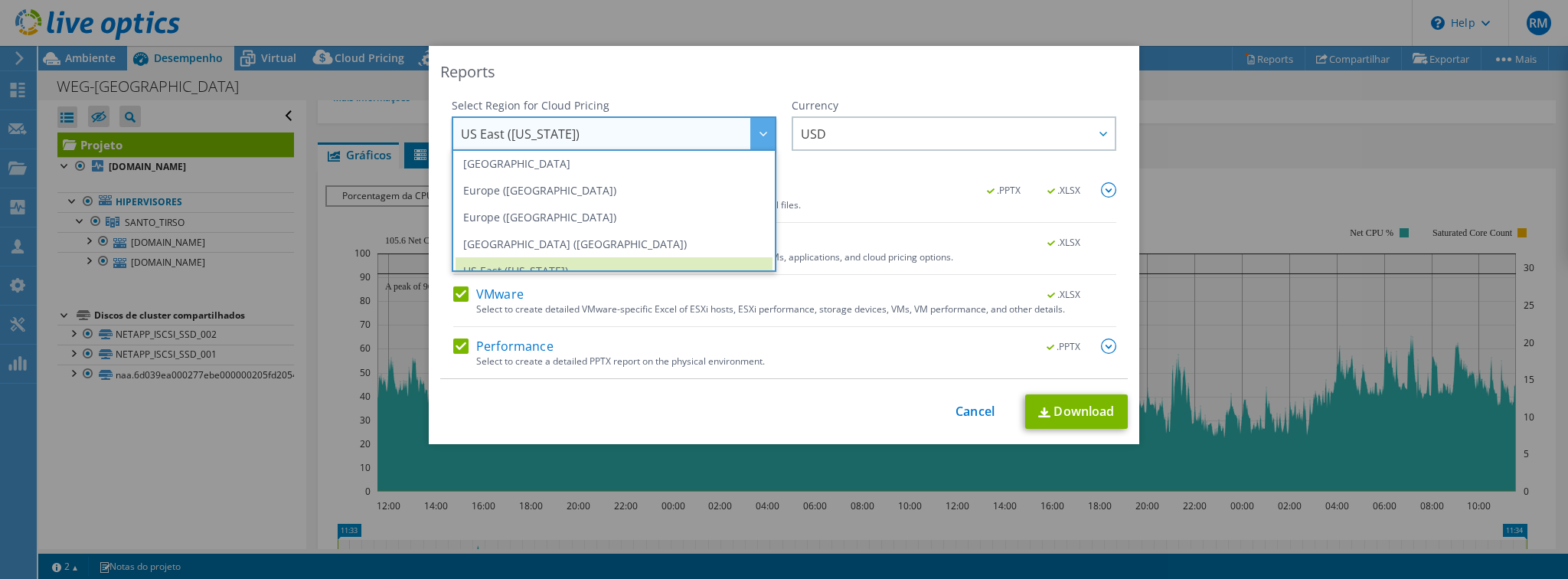
scroll to position [168, 0]
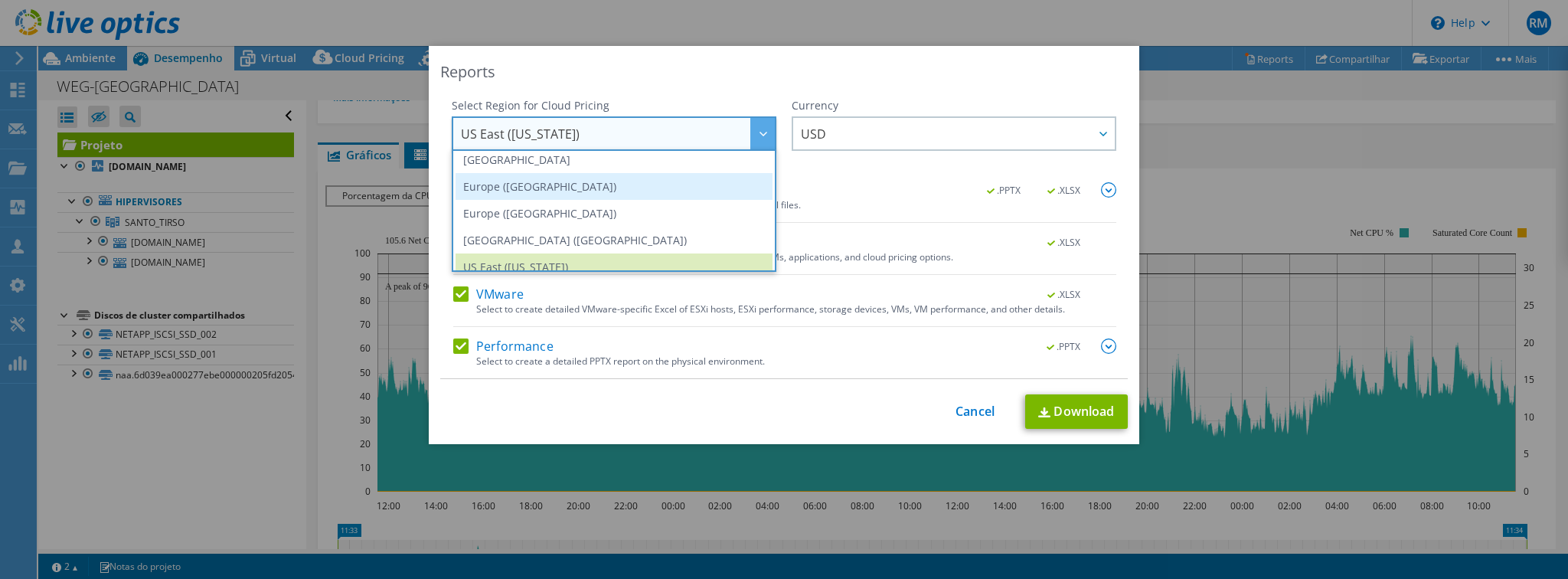
click at [644, 188] on li "Europe ([GEOGRAPHIC_DATA])" at bounding box center [614, 186] width 317 height 27
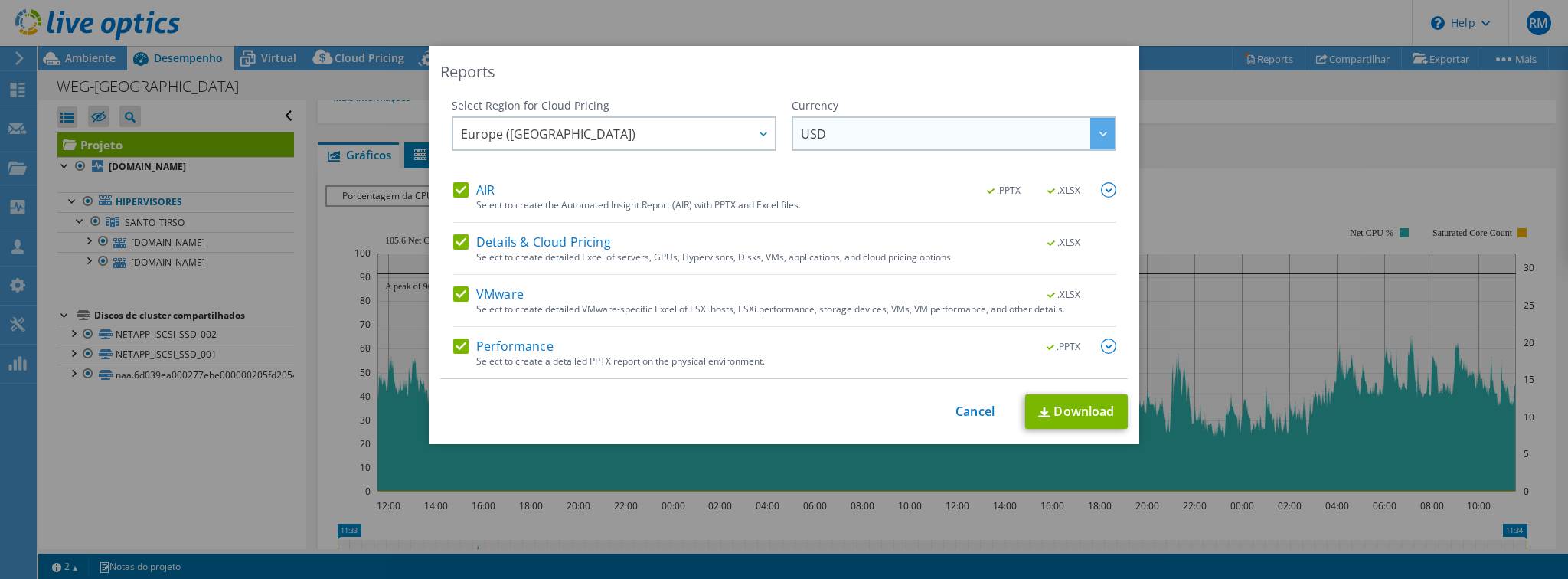
click at [881, 138] on span "USD" at bounding box center [957, 134] width 314 height 31
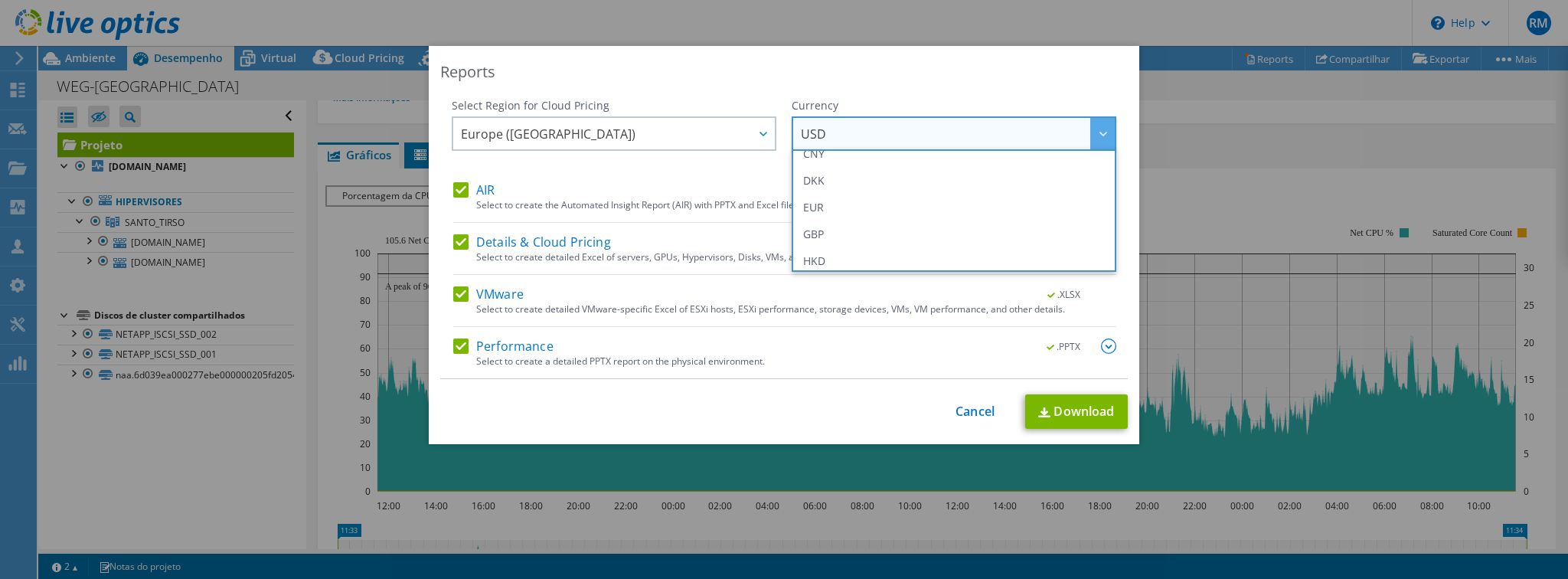
scroll to position [178, 0]
click at [970, 196] on li "EUR" at bounding box center [954, 203] width 317 height 27
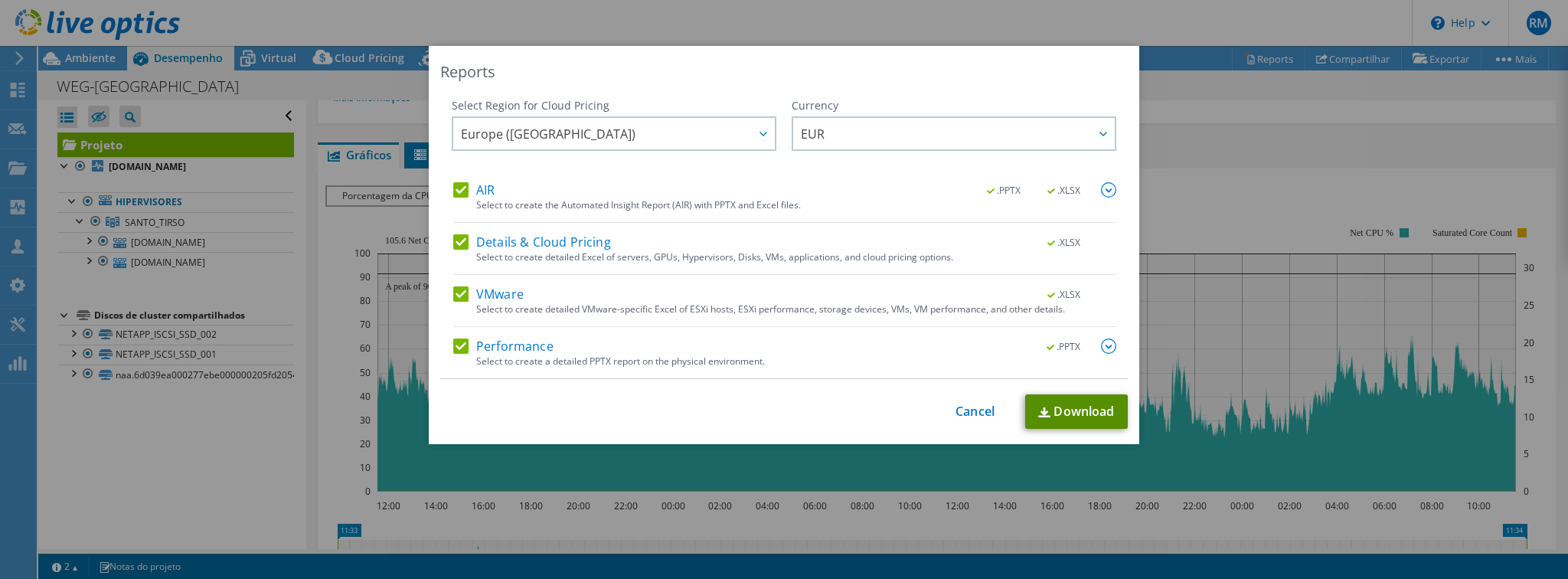
click at [1092, 406] on link "Download" at bounding box center [1077, 412] width 103 height 35
